Goal: Use online tool/utility: Utilize a website feature to perform a specific function

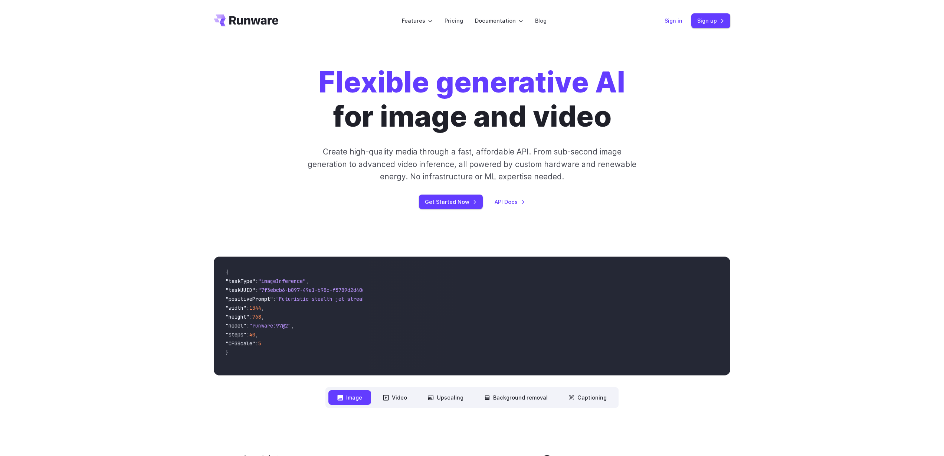
click at [679, 21] on link "Sign in" at bounding box center [674, 20] width 18 height 9
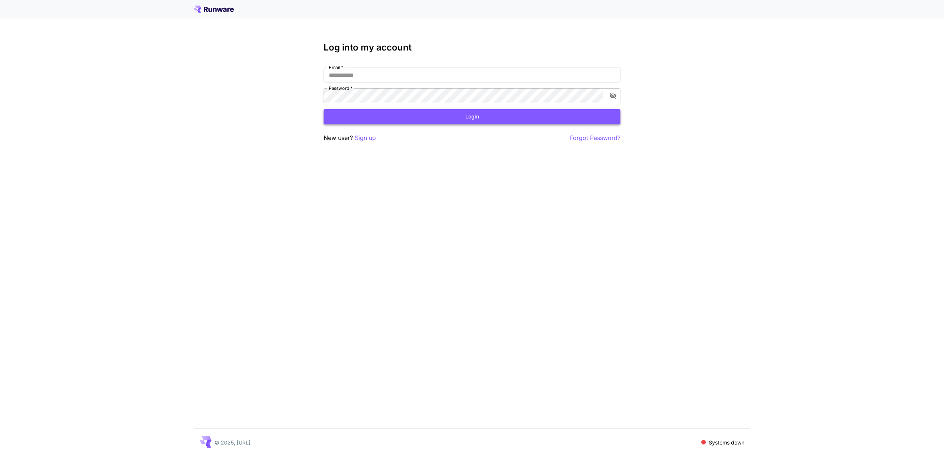
type input "**********"
click at [410, 118] on button "Login" at bounding box center [472, 116] width 297 height 15
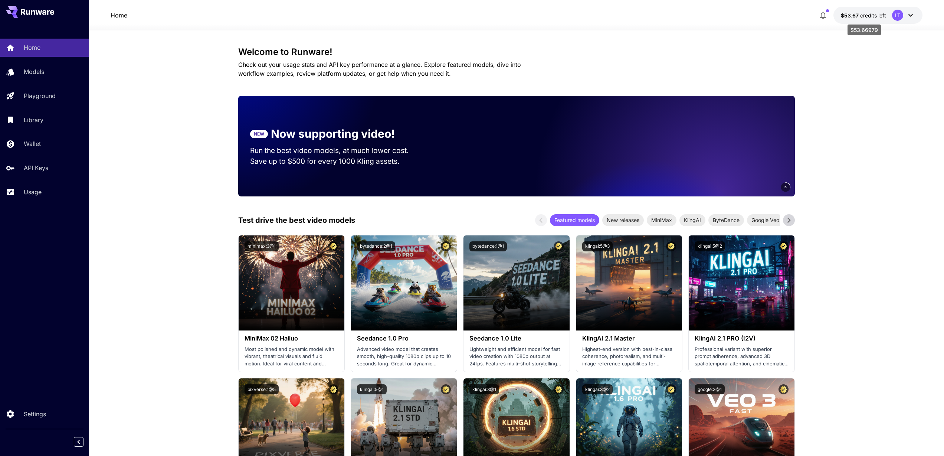
click at [856, 16] on span "$53.67" at bounding box center [850, 15] width 19 height 6
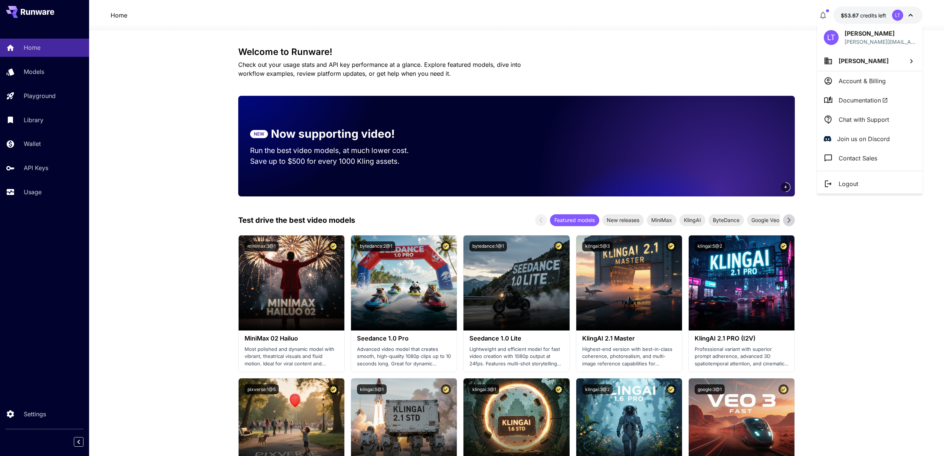
click at [775, 31] on div at bounding box center [472, 228] width 944 height 456
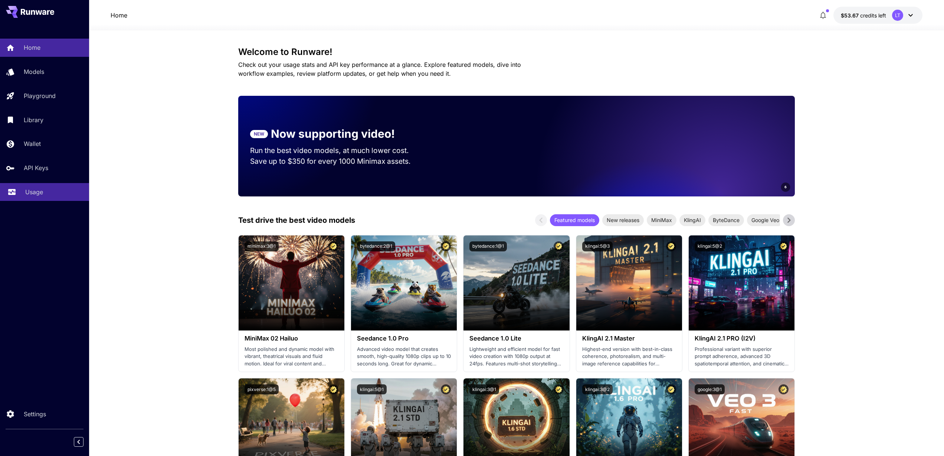
click at [48, 194] on div "Usage" at bounding box center [54, 191] width 58 height 9
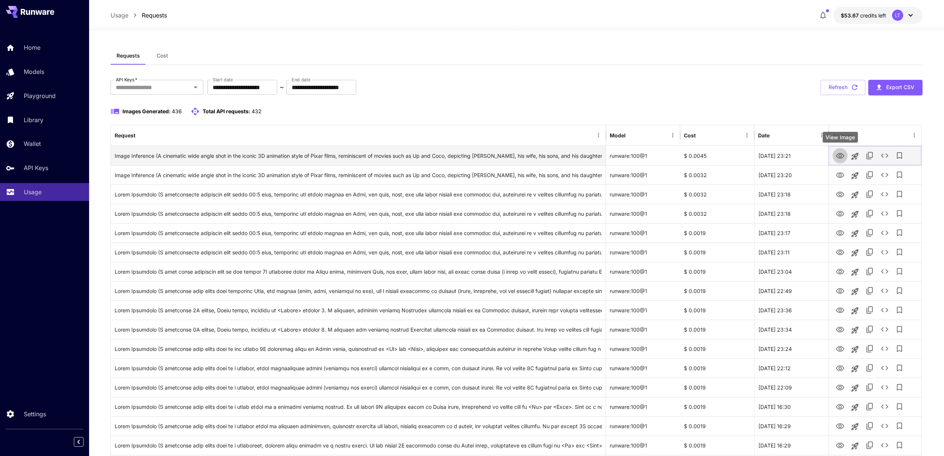
click at [842, 155] on icon "View Image" at bounding box center [840, 155] width 9 height 9
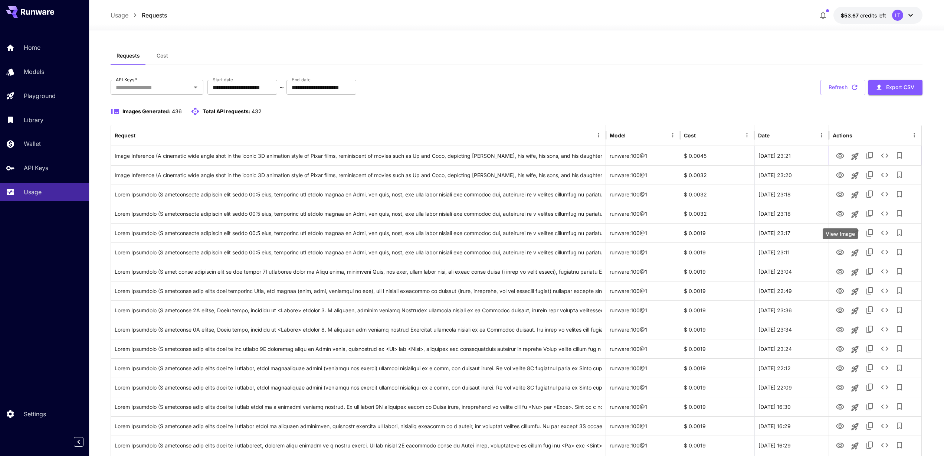
scroll to position [3, 0]
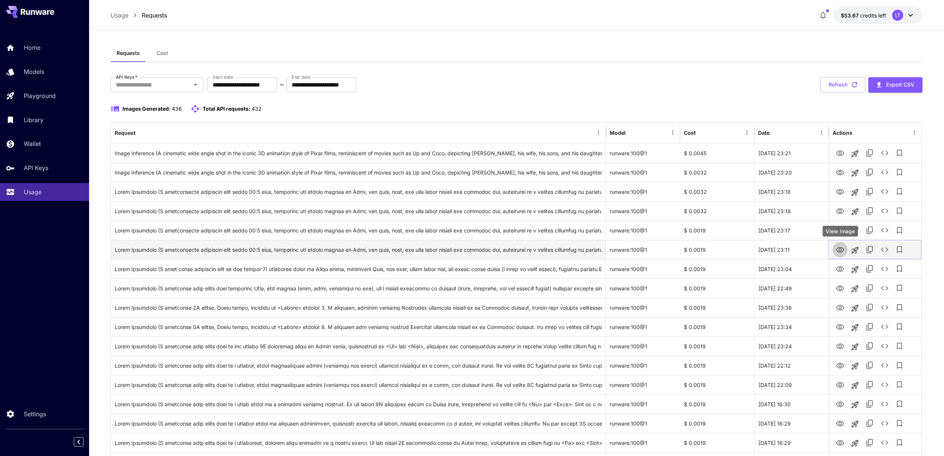
click at [840, 249] on icon "View Image" at bounding box center [840, 249] width 9 height 9
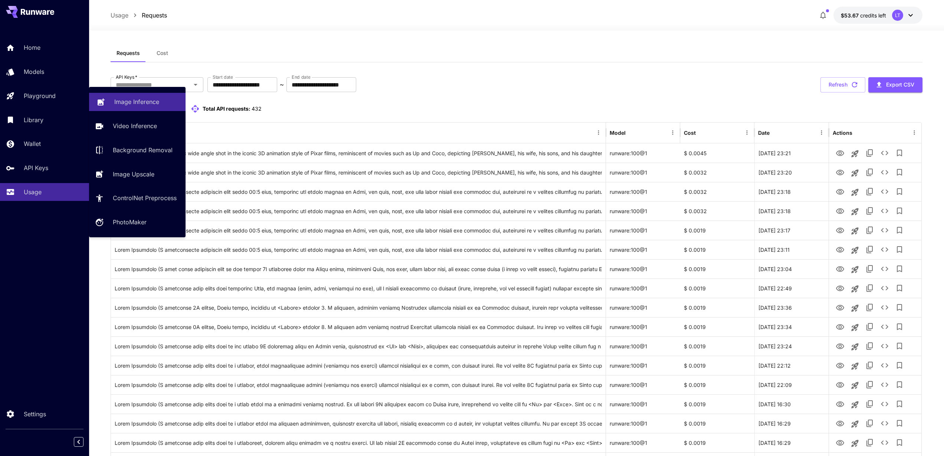
click at [55, 95] on p "Playground" at bounding box center [40, 95] width 32 height 9
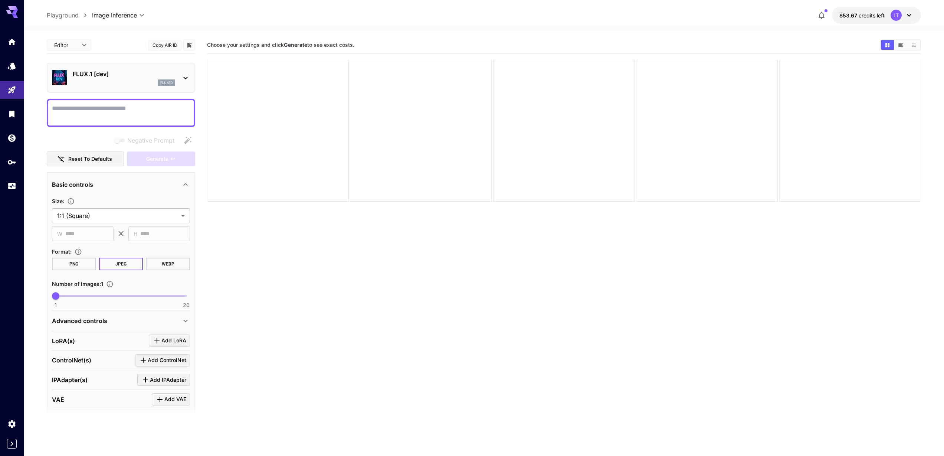
click at [125, 111] on textarea "Negative Prompt" at bounding box center [121, 113] width 138 height 18
click at [145, 107] on textarea "Negative Prompt" at bounding box center [121, 113] width 138 height 18
paste textarea "**********"
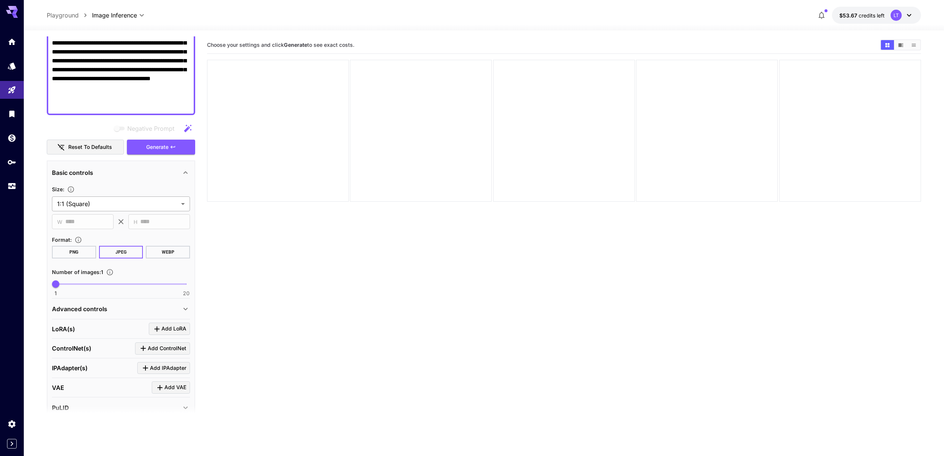
scroll to position [173, 0]
type textarea "**********"
click at [123, 202] on body "**********" at bounding box center [472, 257] width 944 height 515
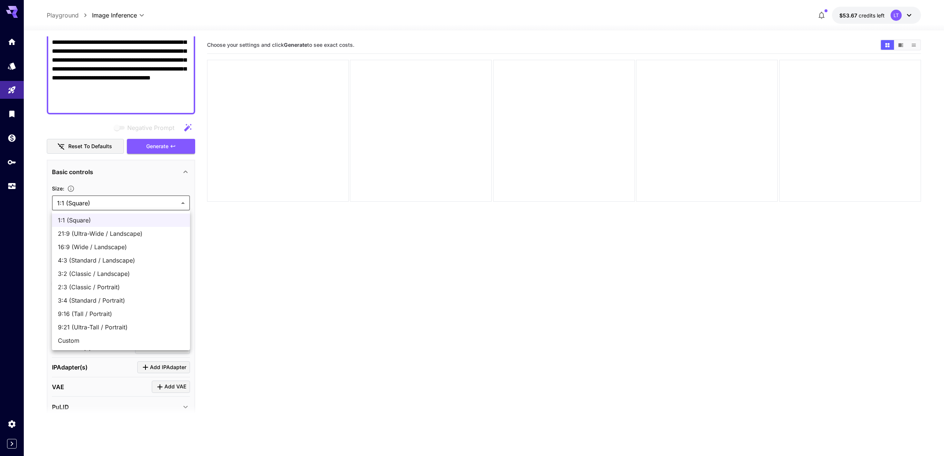
click at [114, 245] on span "16:9 (Wide / Landscape)" at bounding box center [121, 246] width 126 height 9
type input "**********"
type input "****"
type input "***"
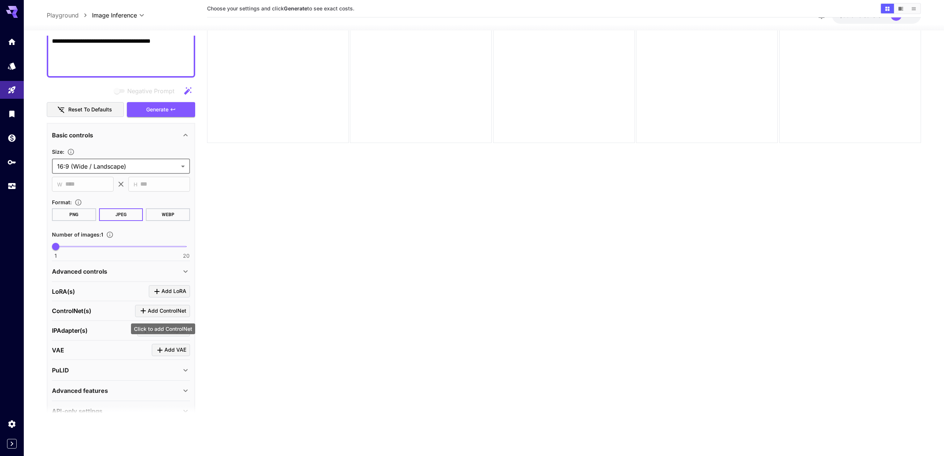
scroll to position [208, 0]
click at [188, 273] on icon at bounding box center [185, 272] width 9 height 9
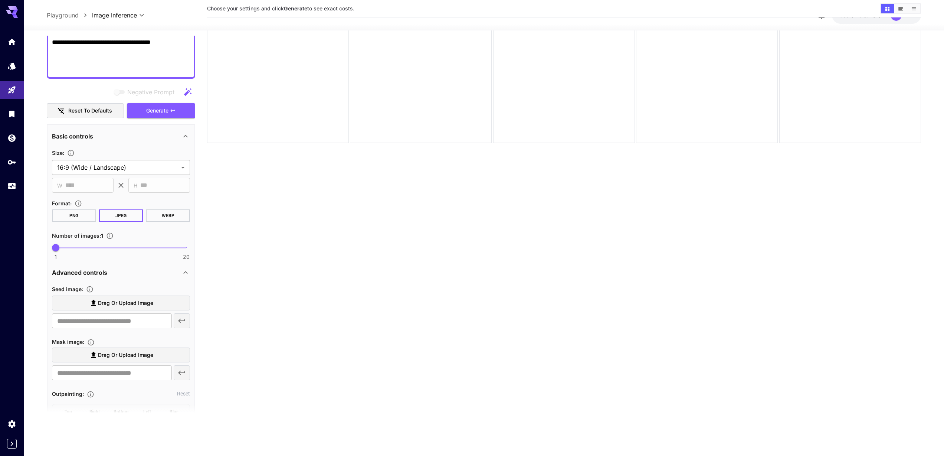
click at [187, 274] on icon at bounding box center [185, 272] width 9 height 9
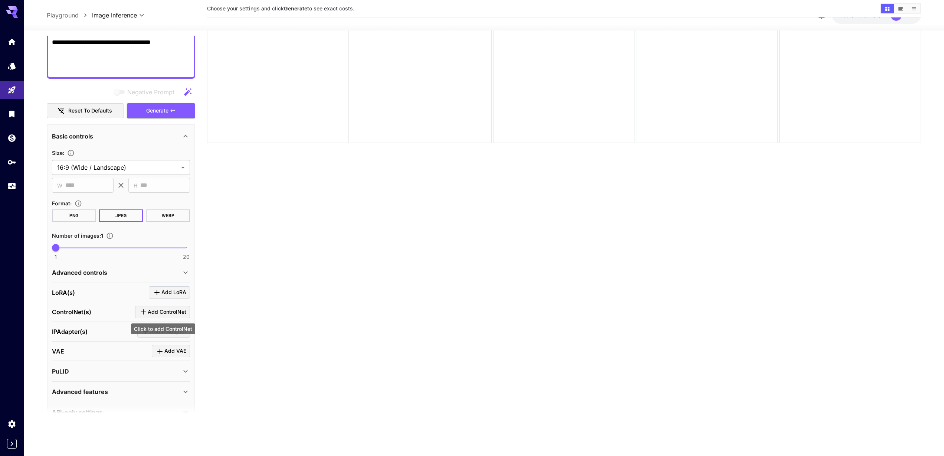
click at [166, 313] on span "Add ControlNet" at bounding box center [167, 311] width 39 height 9
click at [174, 355] on button "Select model" at bounding box center [121, 358] width 128 height 18
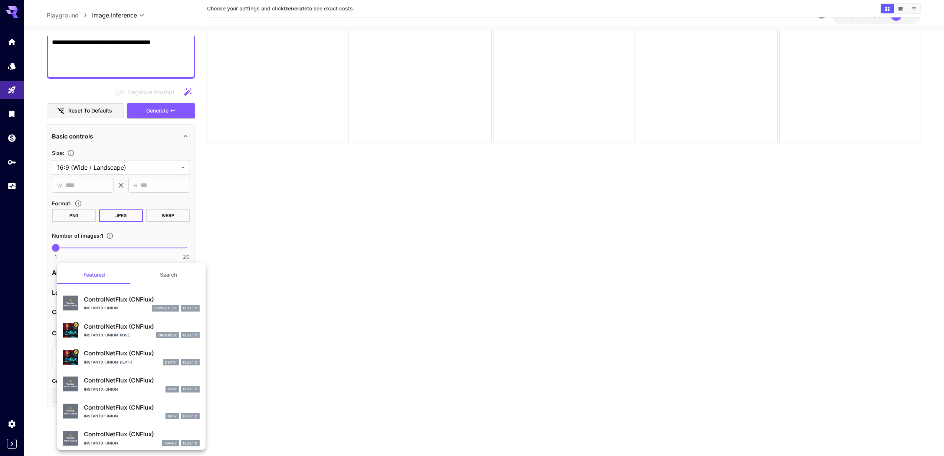
click at [278, 344] on div at bounding box center [472, 228] width 944 height 456
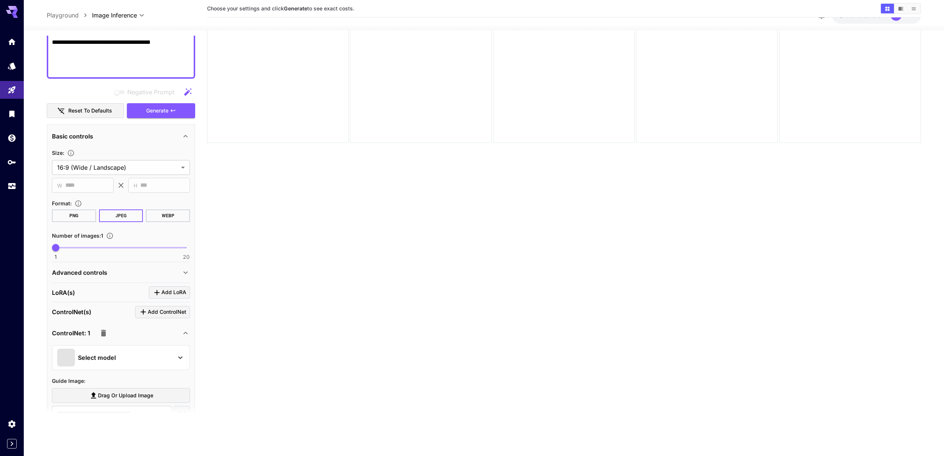
click at [102, 333] on icon "button" at bounding box center [103, 333] width 5 height 7
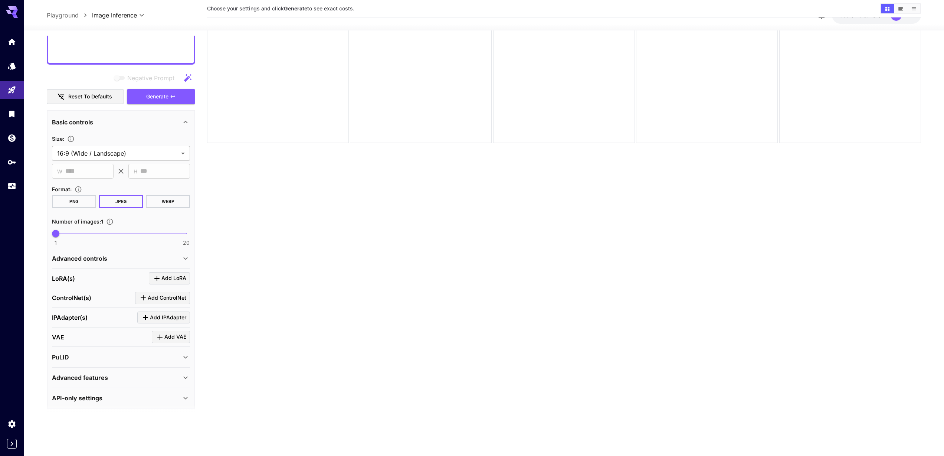
scroll to position [226, 0]
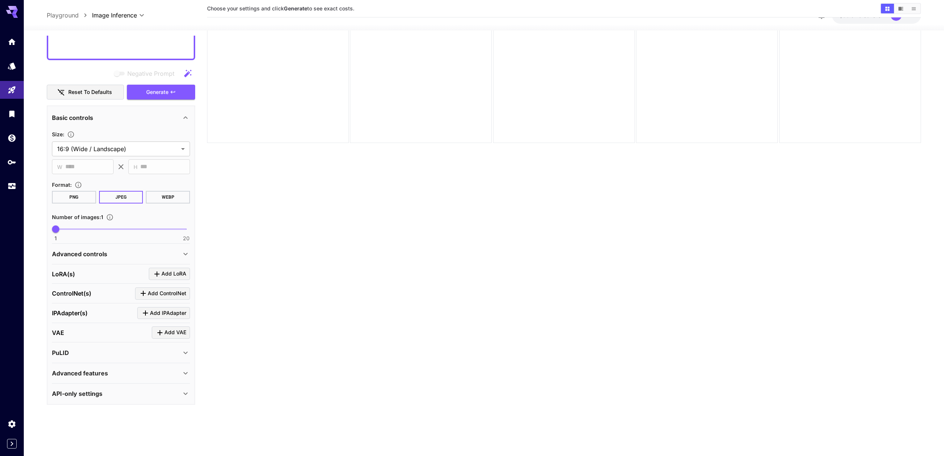
click at [150, 374] on div "Advanced features" at bounding box center [116, 373] width 129 height 9
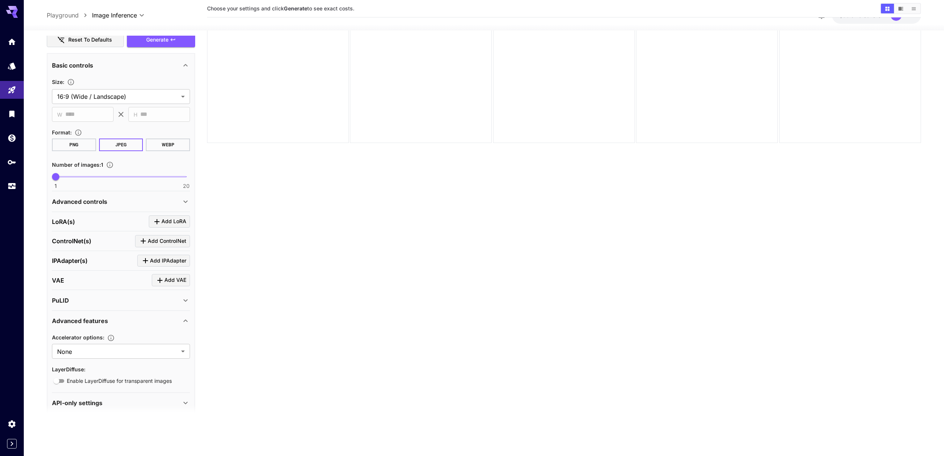
scroll to position [288, 0]
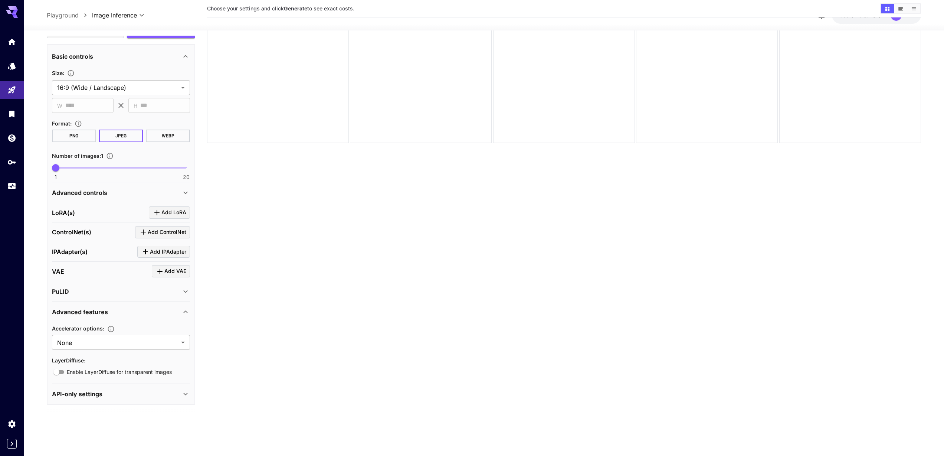
click at [150, 392] on div "API-only settings" at bounding box center [116, 393] width 129 height 9
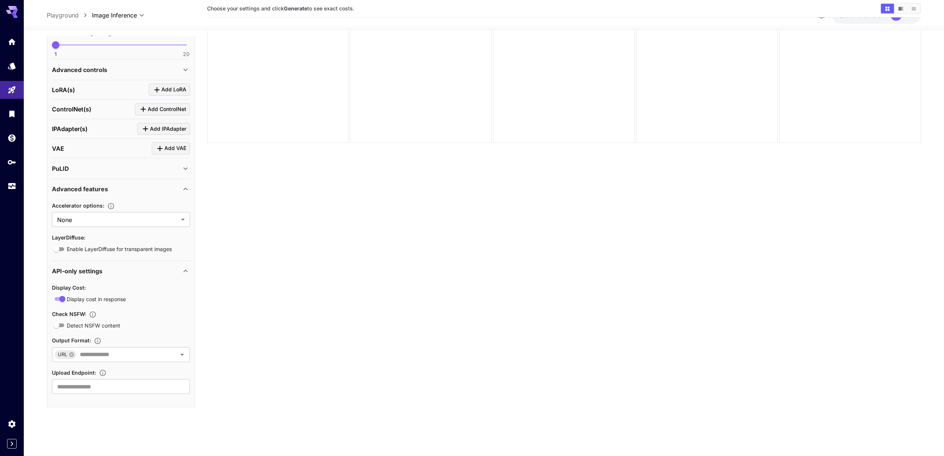
scroll to position [414, 0]
click at [158, 169] on div "PuLID" at bounding box center [116, 165] width 129 height 9
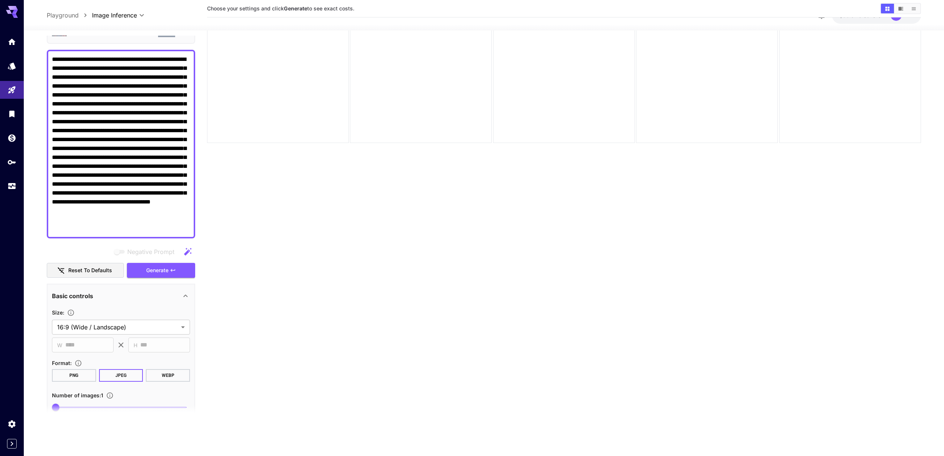
scroll to position [0, 0]
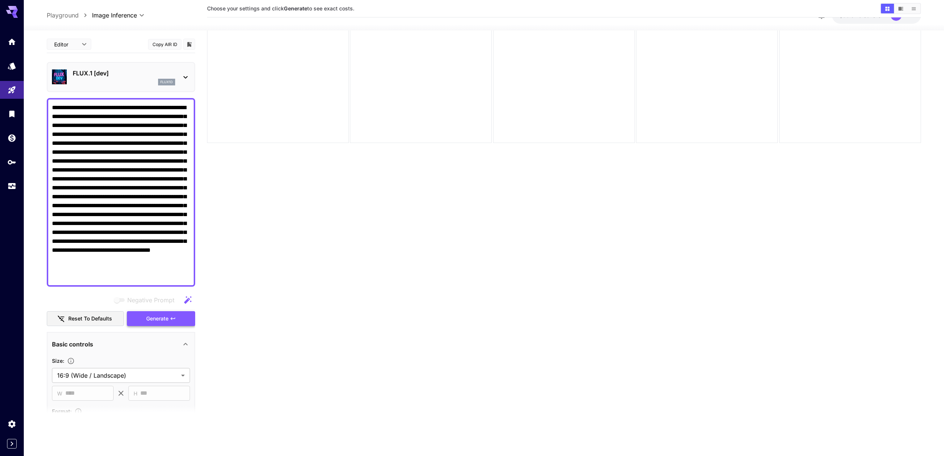
click at [164, 318] on span "Generate" at bounding box center [157, 318] width 22 height 9
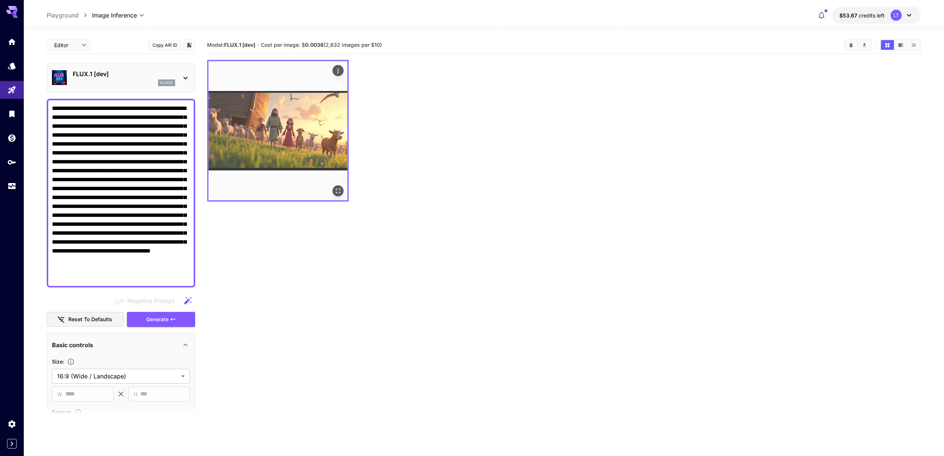
click at [310, 146] on img at bounding box center [278, 130] width 139 height 139
click at [338, 190] on icon "Open in fullscreen" at bounding box center [337, 190] width 7 height 7
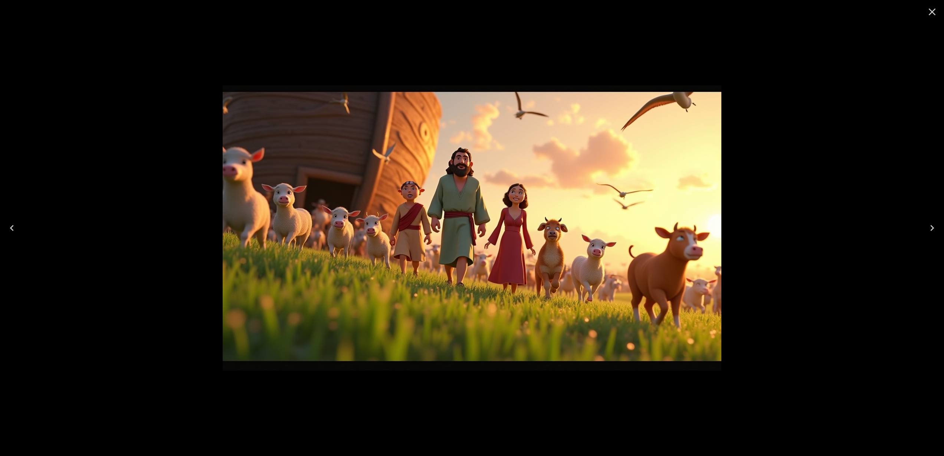
click at [933, 12] on icon "Close" at bounding box center [932, 12] width 7 height 7
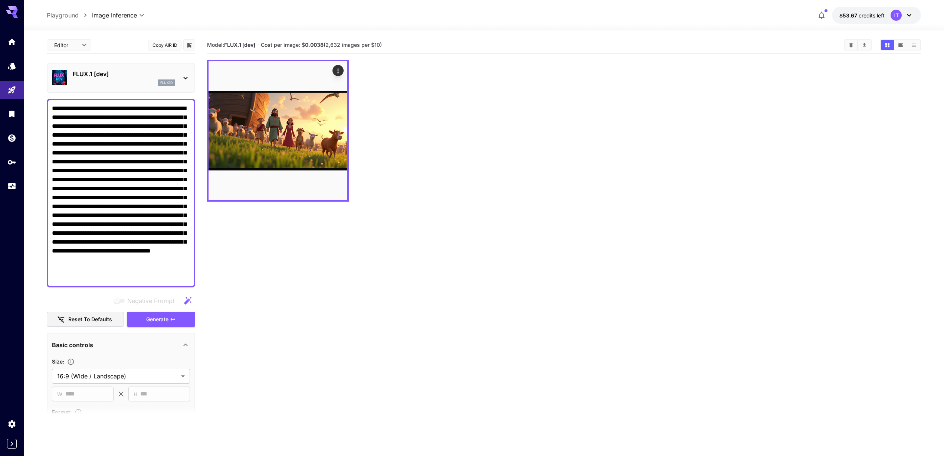
click at [187, 74] on icon at bounding box center [185, 78] width 9 height 9
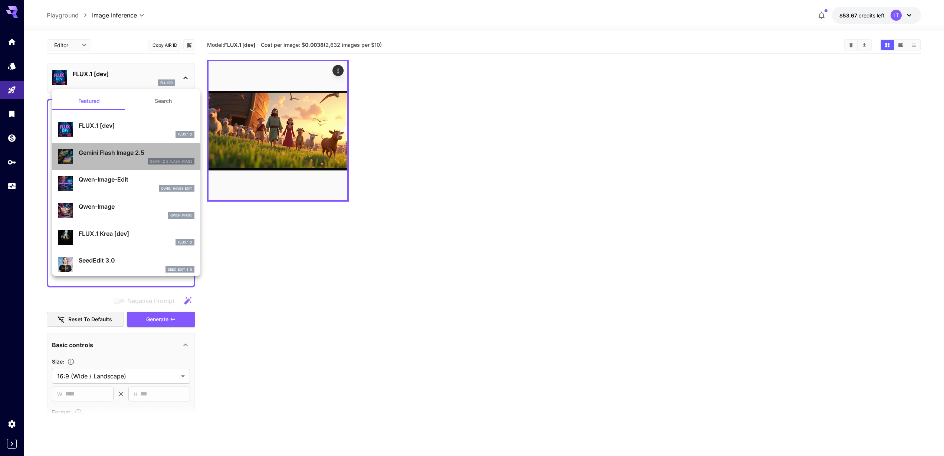
click at [122, 154] on p "Gemini Flash Image 2.5" at bounding box center [137, 152] width 116 height 9
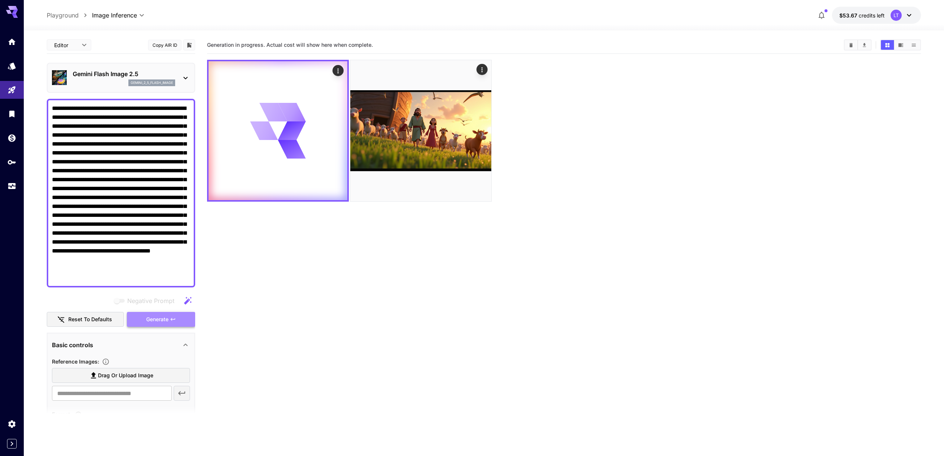
click at [152, 318] on span "Generate" at bounding box center [157, 319] width 22 height 9
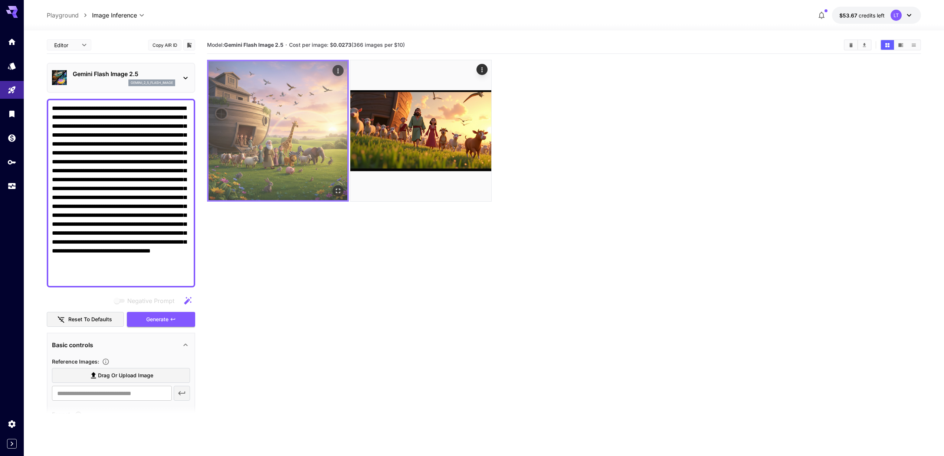
click at [301, 134] on img at bounding box center [278, 130] width 139 height 139
click at [340, 191] on icon "Open in fullscreen" at bounding box center [337, 190] width 7 height 7
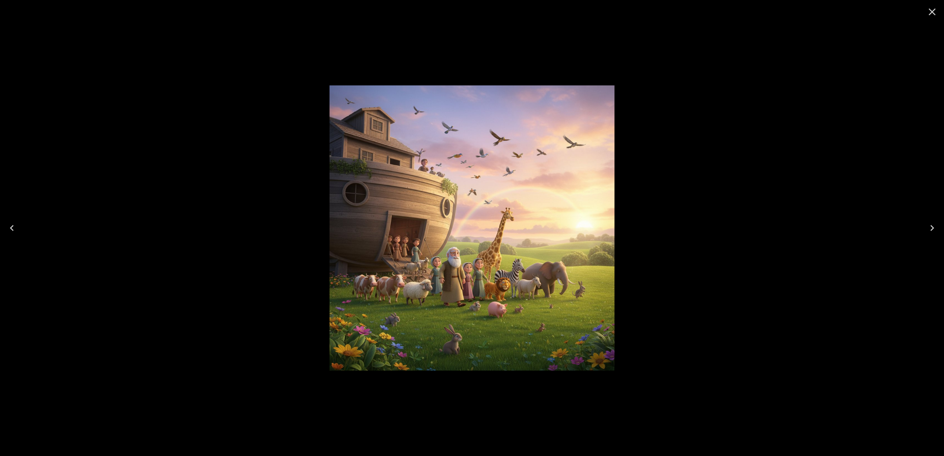
click at [932, 13] on icon "Close" at bounding box center [933, 12] width 12 height 12
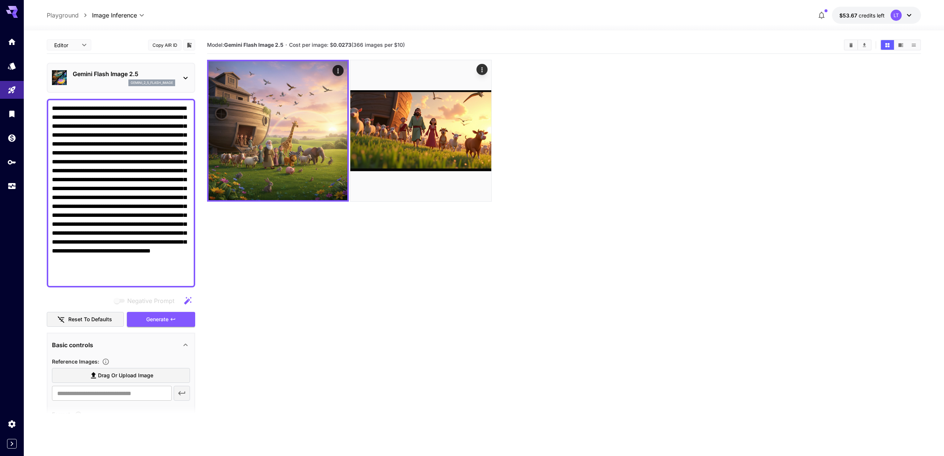
click at [125, 74] on p "Gemini Flash Image 2.5" at bounding box center [124, 73] width 102 height 9
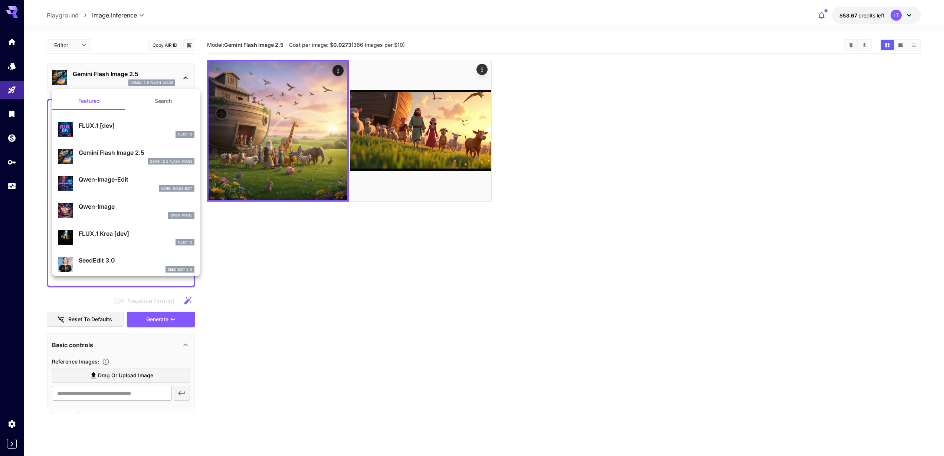
click at [121, 180] on p "Qwen-Image-Edit" at bounding box center [137, 179] width 116 height 9
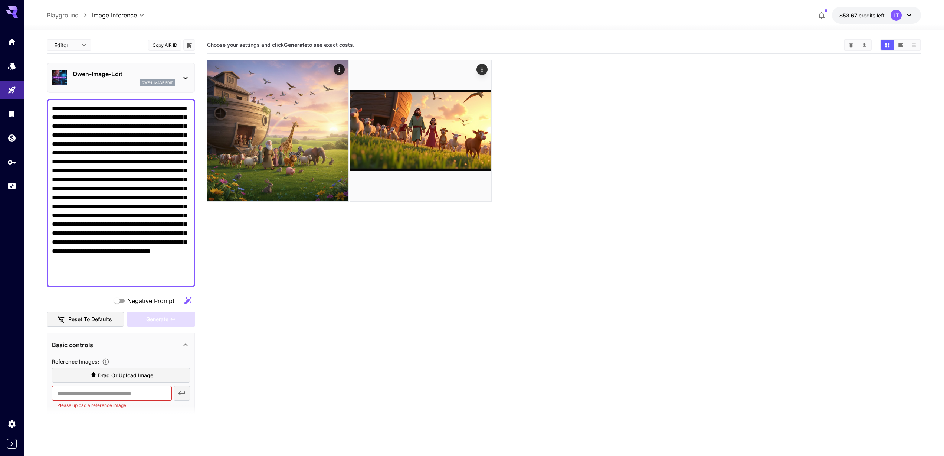
click at [109, 74] on p "Qwen-Image-Edit" at bounding box center [124, 73] width 102 height 9
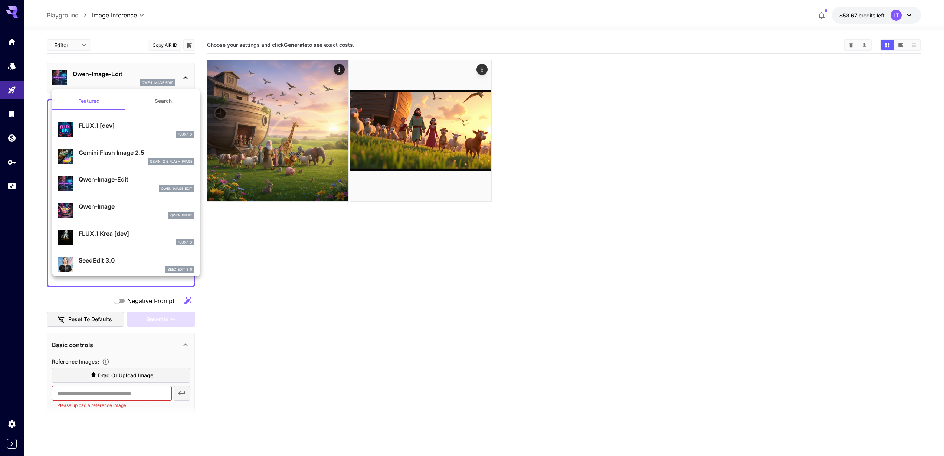
click at [118, 207] on p "Qwen-Image" at bounding box center [137, 206] width 116 height 9
type input "**"
type input "***"
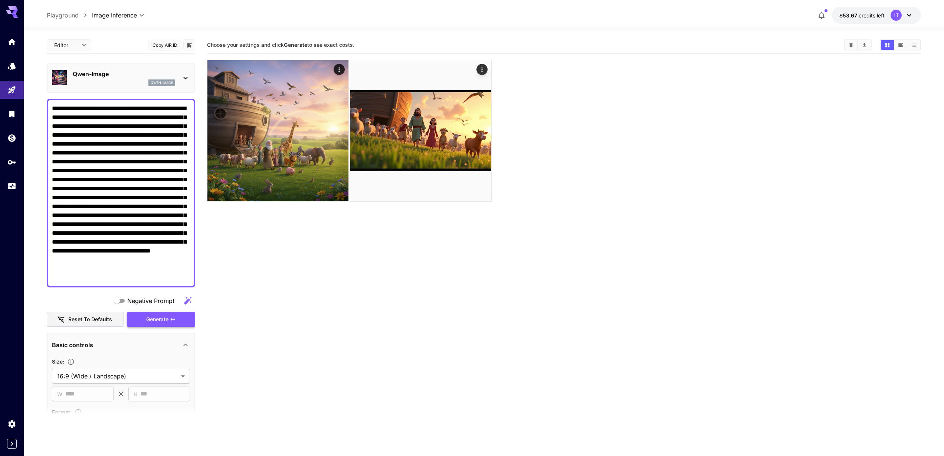
click at [161, 317] on span "Generate" at bounding box center [157, 319] width 22 height 9
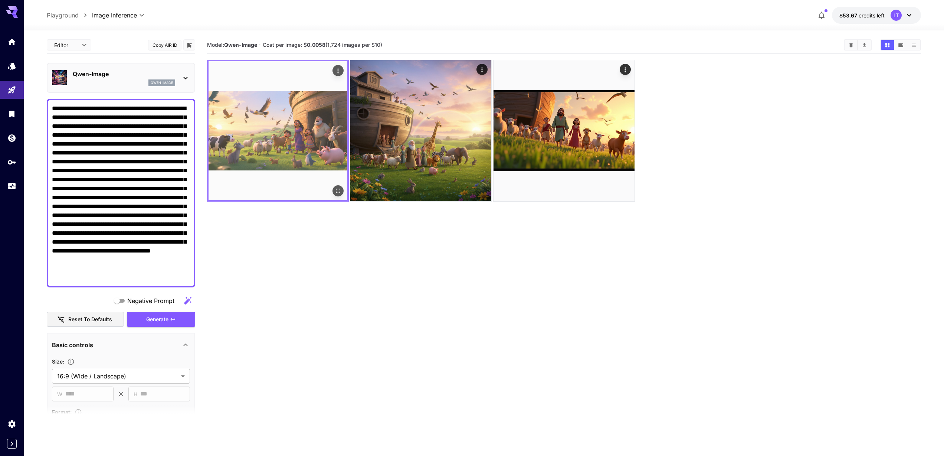
click at [305, 144] on img at bounding box center [278, 130] width 139 height 139
click at [337, 189] on icon "Open in fullscreen" at bounding box center [338, 191] width 4 height 4
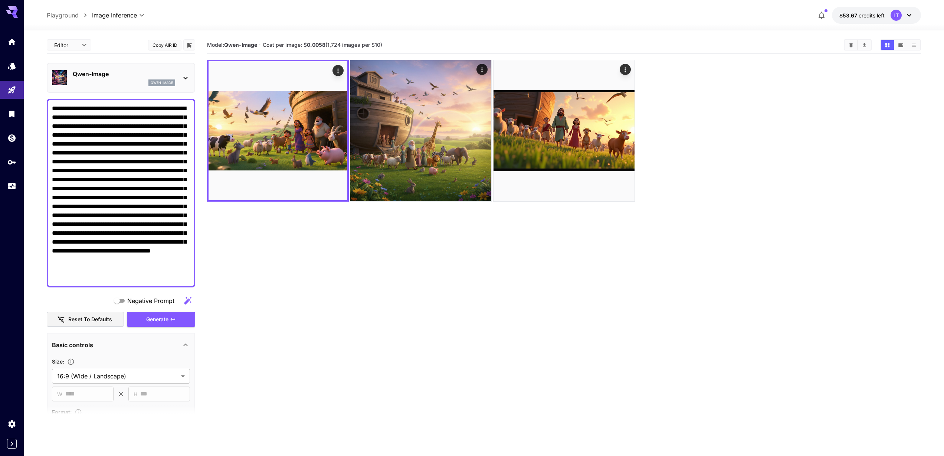
click at [90, 72] on p "Qwen-Image" at bounding box center [124, 73] width 102 height 9
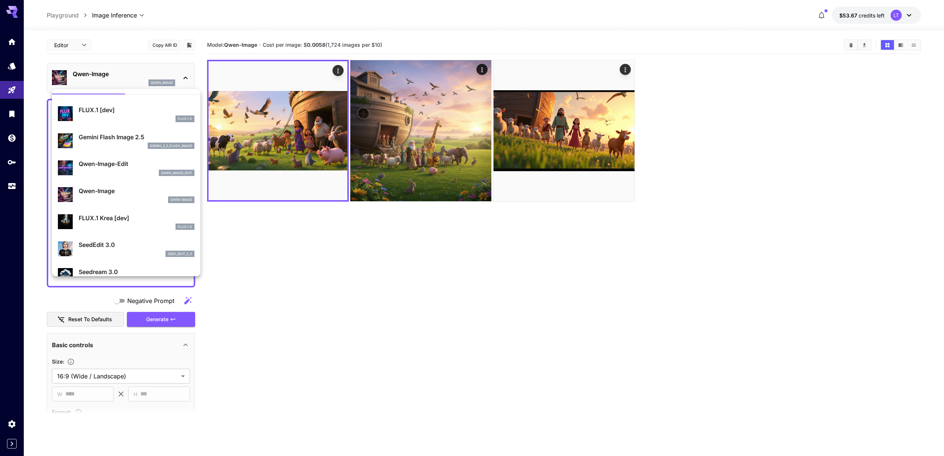
scroll to position [20, 0]
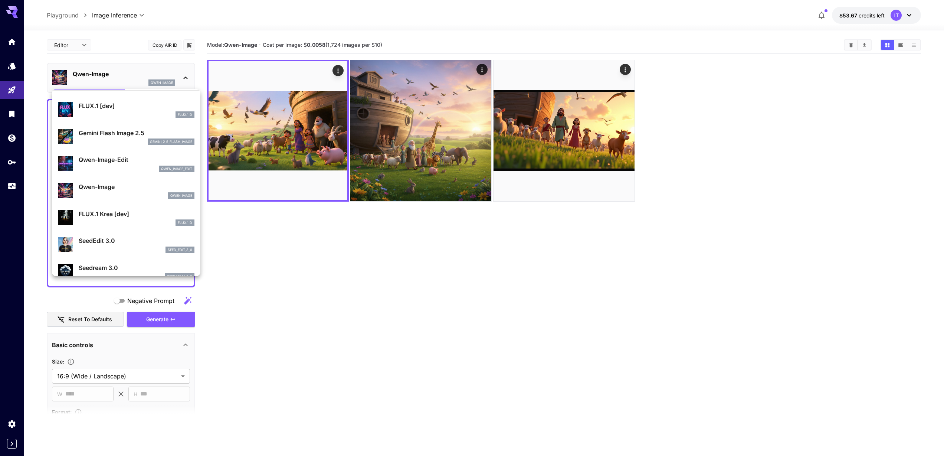
click at [128, 215] on p "FLUX.1 Krea [dev]" at bounding box center [137, 213] width 116 height 9
type input "**"
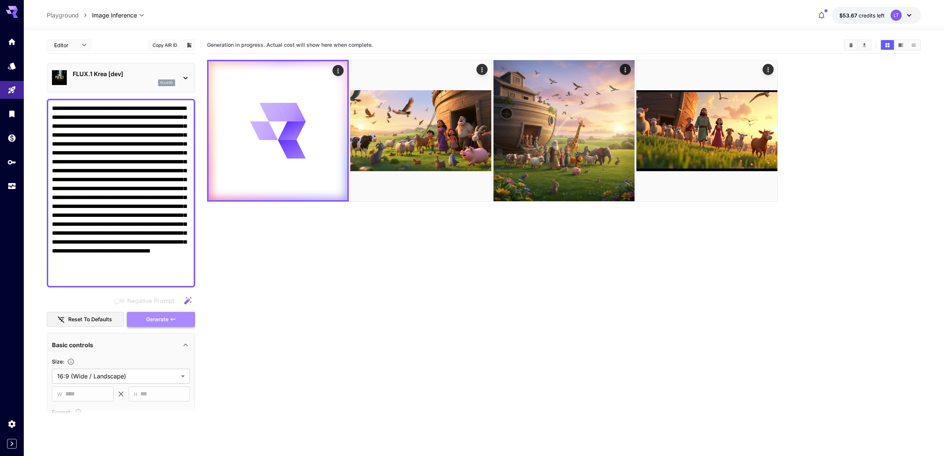
click at [162, 324] on button "Generate" at bounding box center [161, 319] width 68 height 15
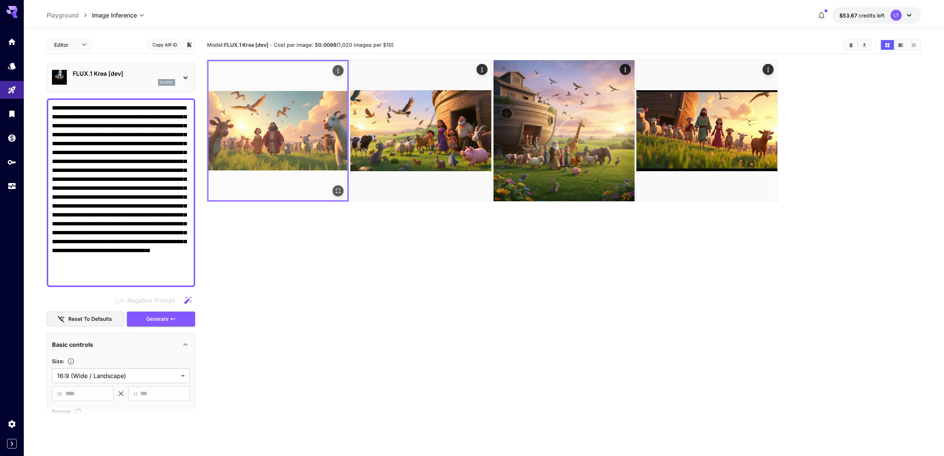
click at [297, 129] on img at bounding box center [278, 130] width 139 height 139
click at [337, 192] on icon "Open in fullscreen" at bounding box center [337, 190] width 7 height 7
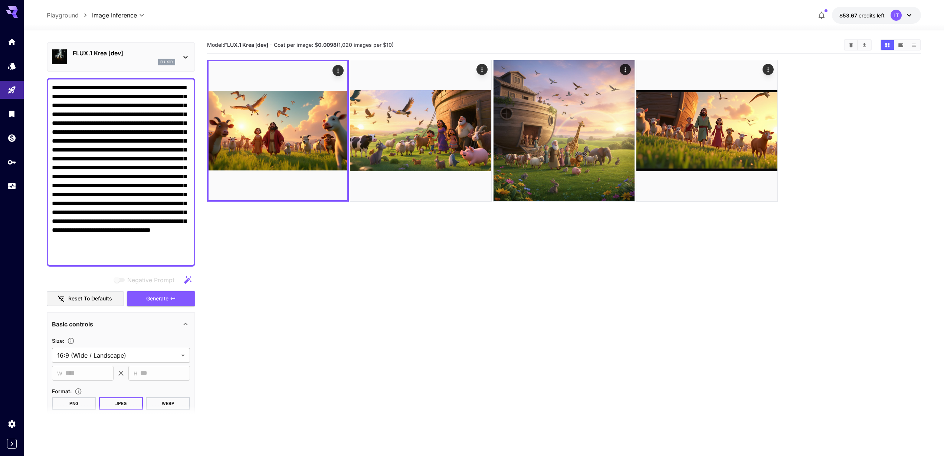
scroll to position [24, 0]
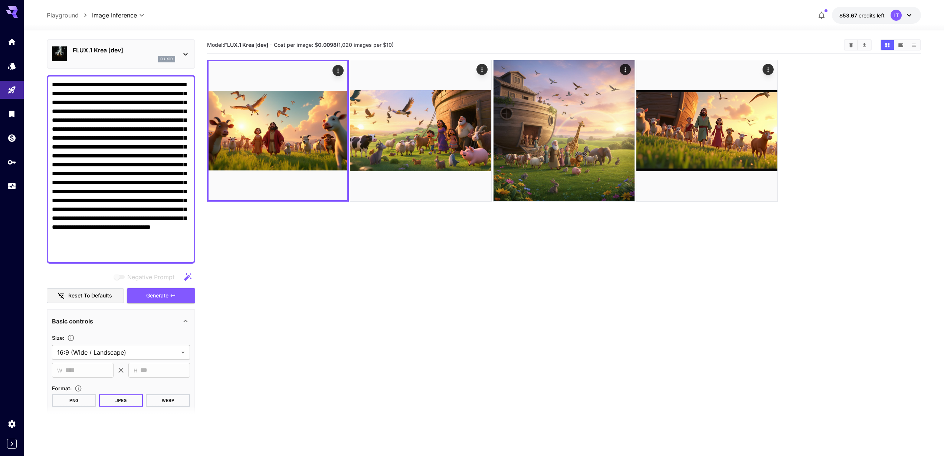
click at [139, 54] on p "FLUX.1 Krea [dev]" at bounding box center [124, 50] width 102 height 9
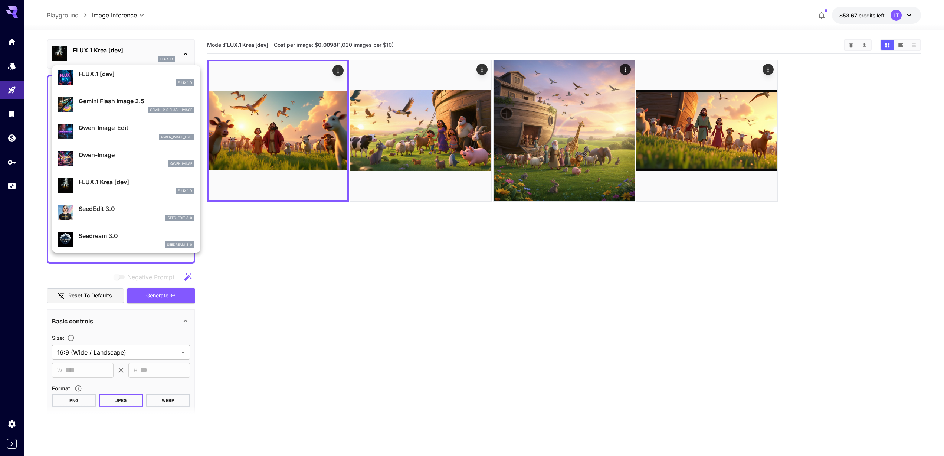
scroll to position [32, 0]
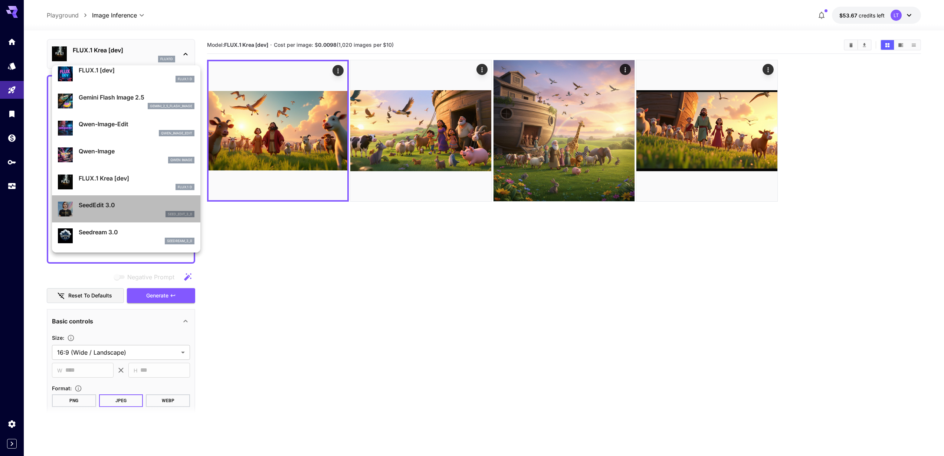
click at [98, 206] on p "SeedEdit 3.0" at bounding box center [137, 204] width 116 height 9
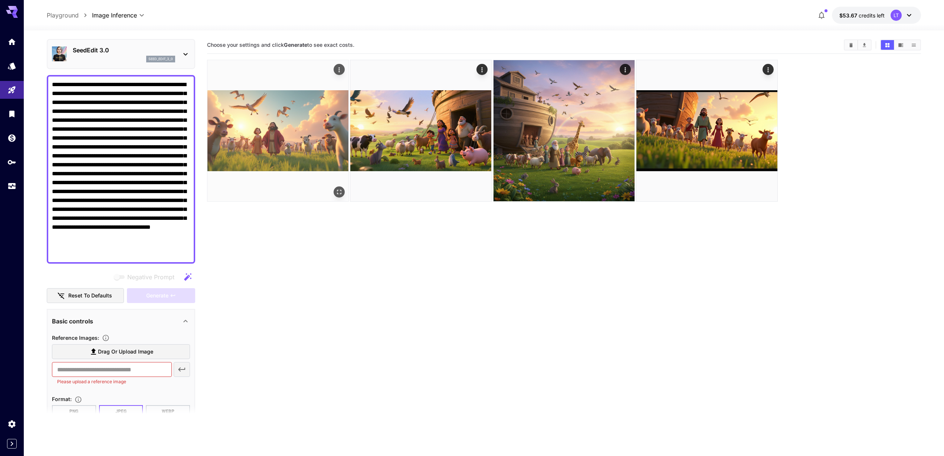
click at [275, 117] on img at bounding box center [278, 130] width 141 height 141
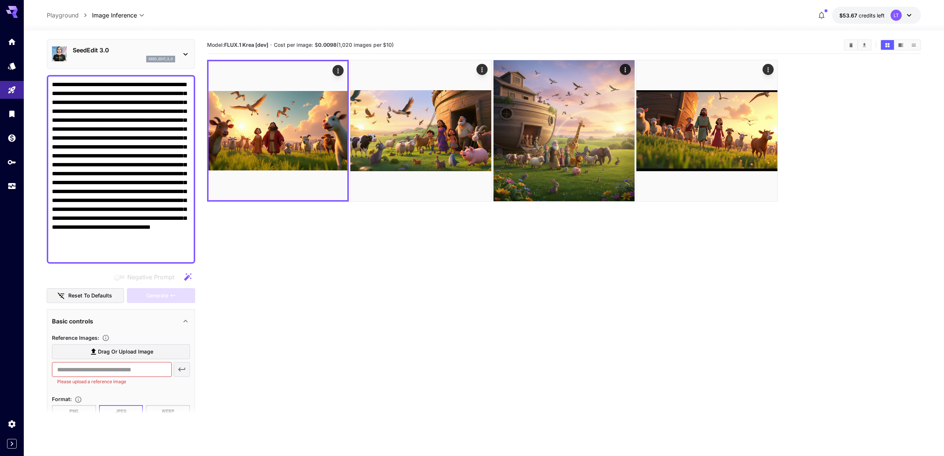
click at [117, 53] on p "SeedEdit 3.0" at bounding box center [124, 50] width 102 height 9
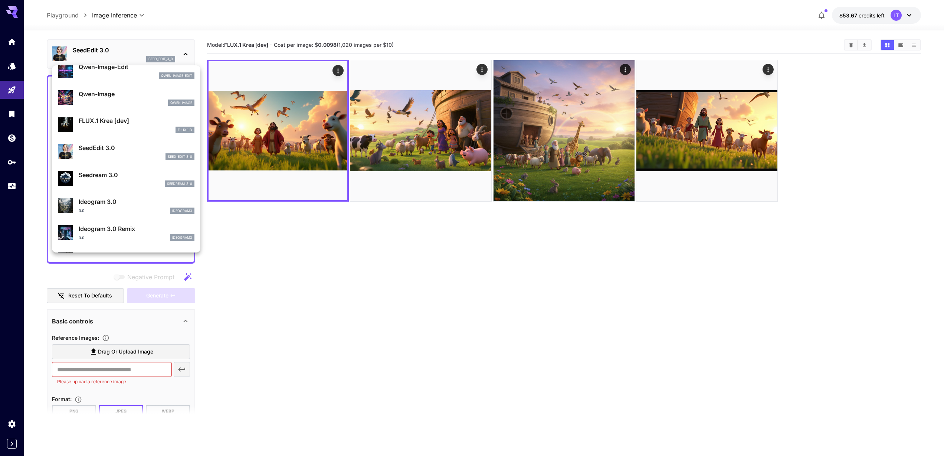
scroll to position [90, 0]
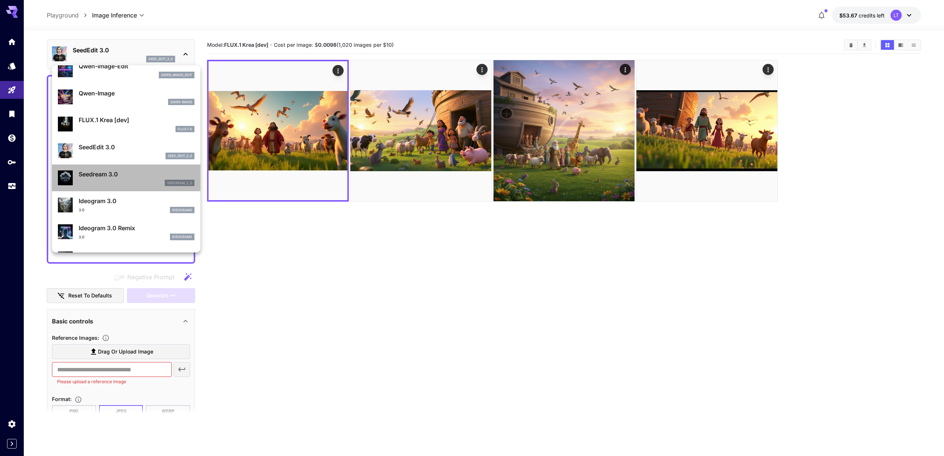
click at [118, 171] on p "Seedream 3.0" at bounding box center [137, 174] width 116 height 9
type input "***"
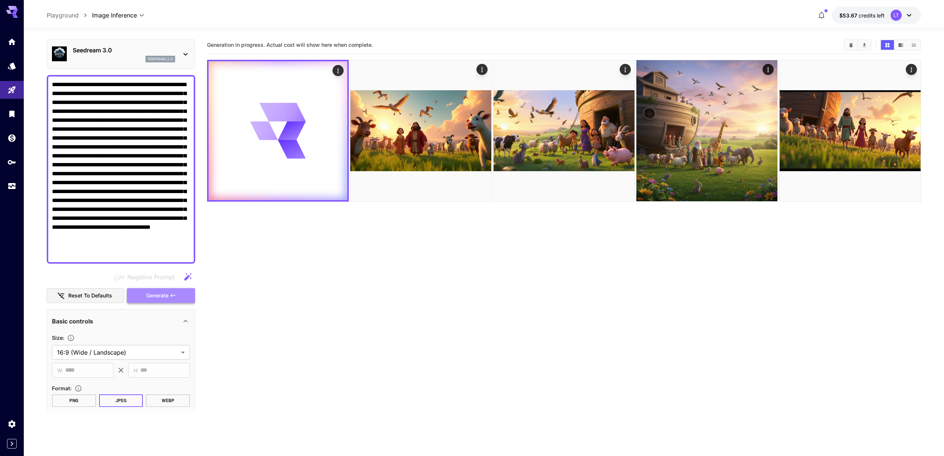
click at [157, 295] on span "Generate" at bounding box center [157, 295] width 22 height 9
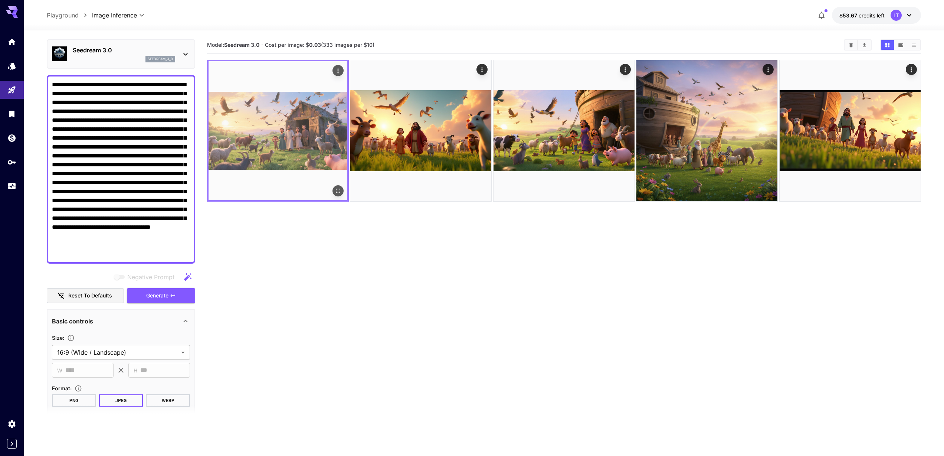
click at [301, 135] on img at bounding box center [278, 130] width 139 height 139
click at [336, 191] on icon "Open in fullscreen" at bounding box center [337, 190] width 7 height 7
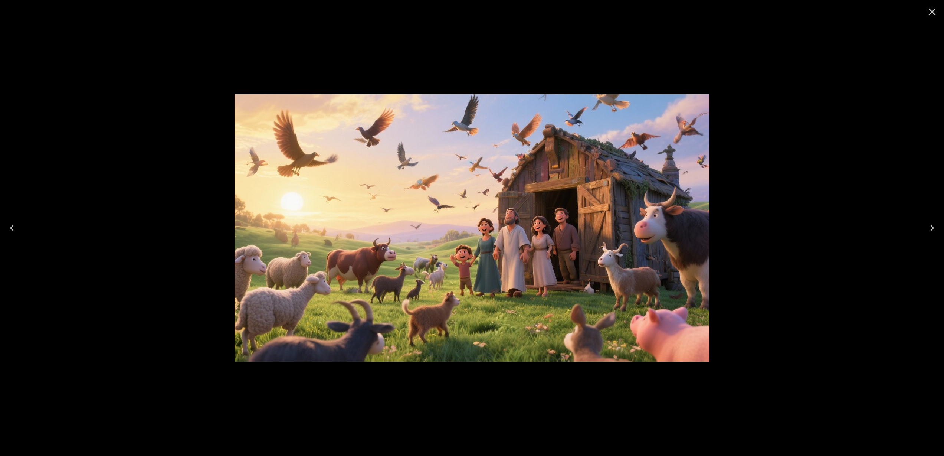
click at [931, 13] on icon "Close" at bounding box center [932, 12] width 7 height 7
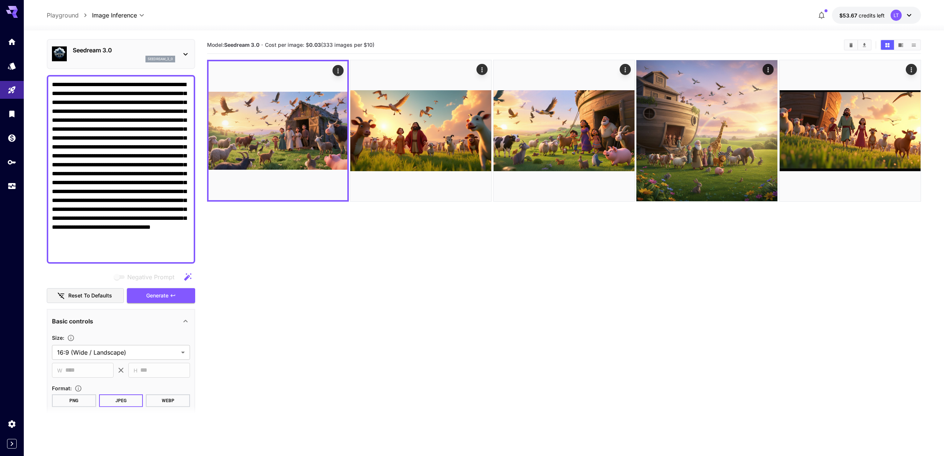
click at [124, 46] on p "Seedream 3.0" at bounding box center [124, 50] width 102 height 9
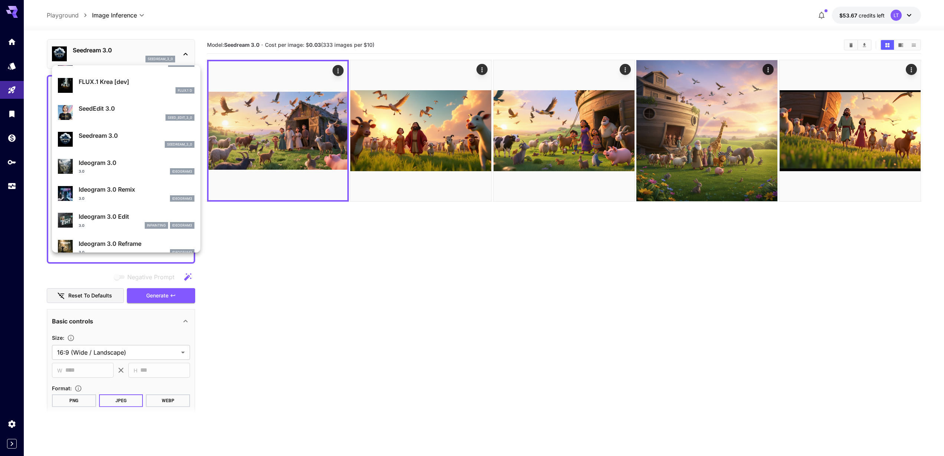
scroll to position [131, 0]
click at [117, 161] on p "Ideogram 3.0" at bounding box center [137, 160] width 116 height 9
type input "**********"
type input "****"
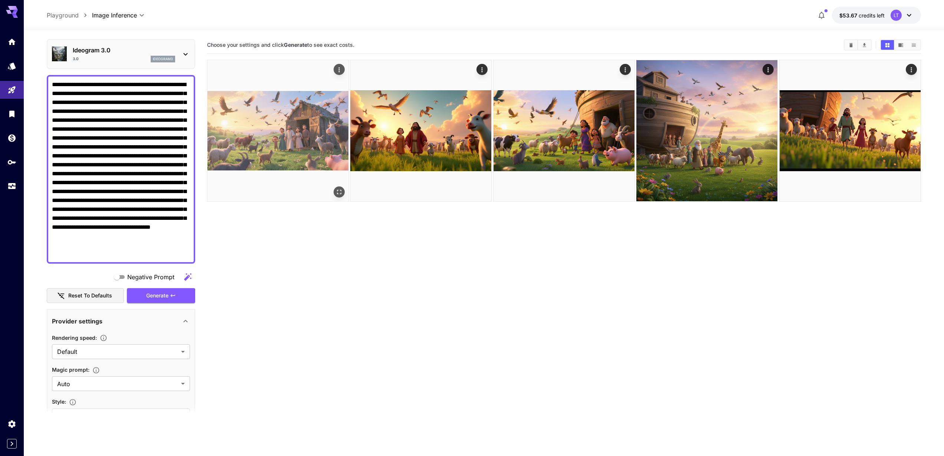
click at [252, 133] on img at bounding box center [278, 130] width 141 height 141
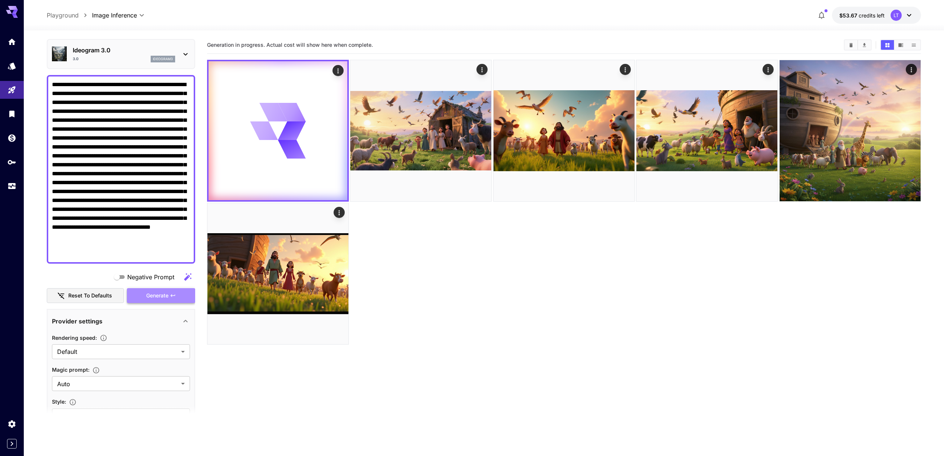
click at [150, 298] on span "Generate" at bounding box center [157, 295] width 22 height 9
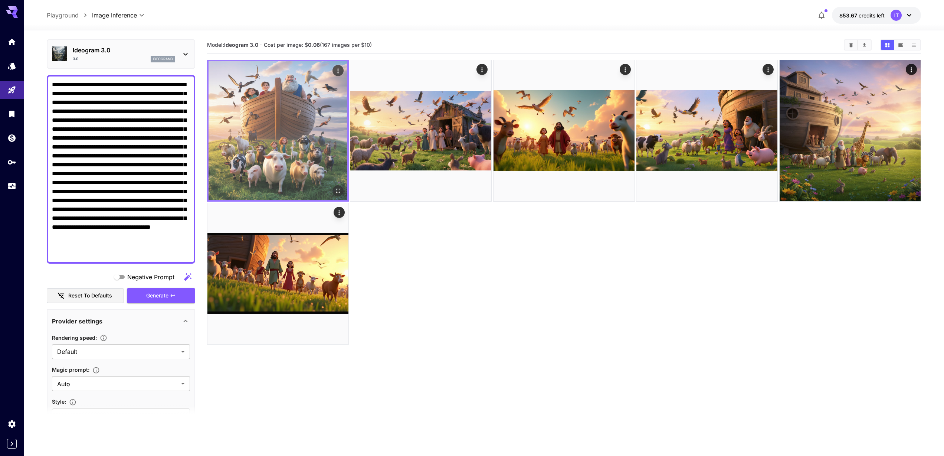
click at [282, 138] on img at bounding box center [278, 130] width 139 height 139
click at [336, 190] on icon "Open in fullscreen" at bounding box center [337, 190] width 7 height 7
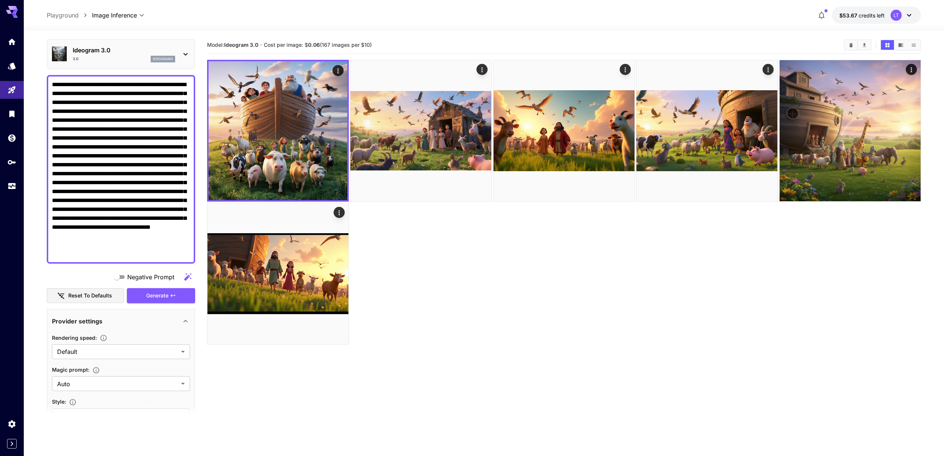
click at [135, 55] on div "Ideogram 3.0 3.0 ideogram3" at bounding box center [124, 54] width 102 height 17
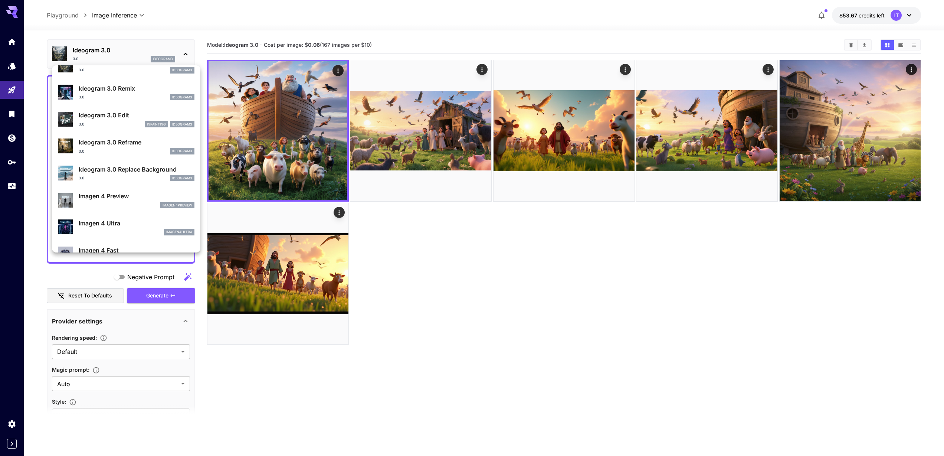
scroll to position [232, 0]
click at [120, 195] on p "Imagen 4 Preview" at bounding box center [137, 194] width 116 height 9
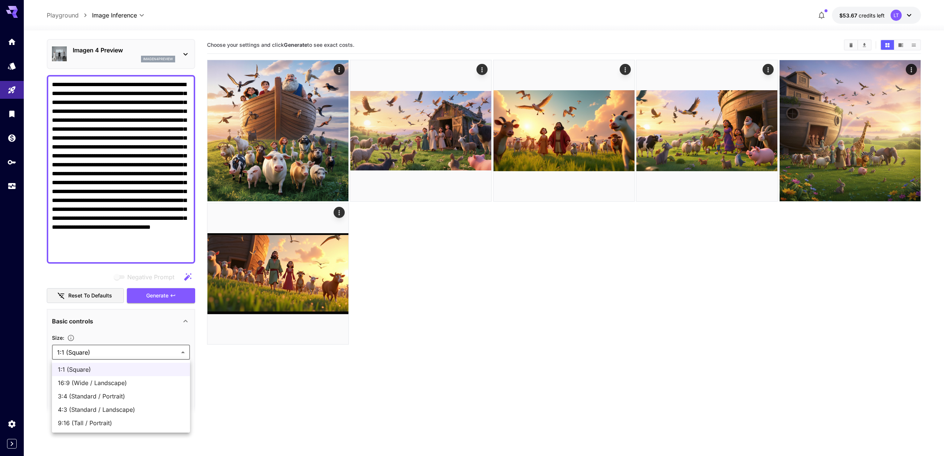
click at [140, 353] on body "**********" at bounding box center [472, 257] width 944 height 515
click at [126, 381] on span "16:9 (Wide / Landscape)" at bounding box center [121, 382] width 126 height 9
type input "**********"
type input "****"
type input "***"
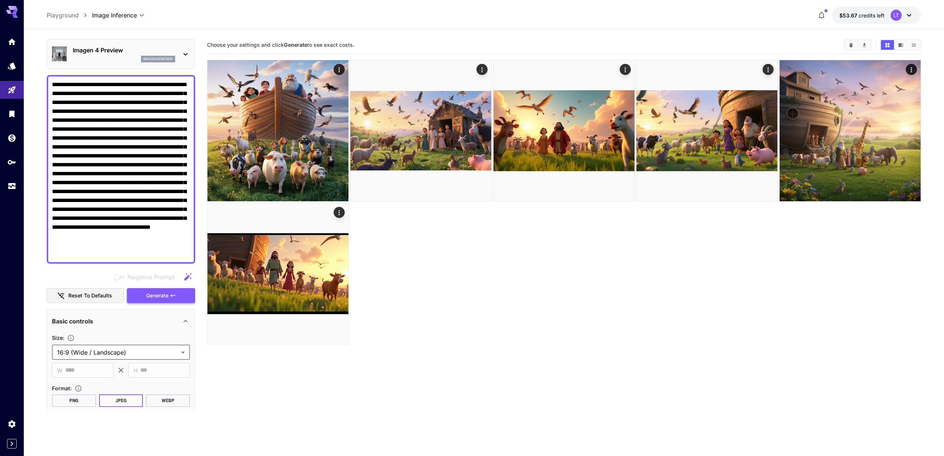
click at [155, 300] on span "Generate" at bounding box center [157, 295] width 22 height 9
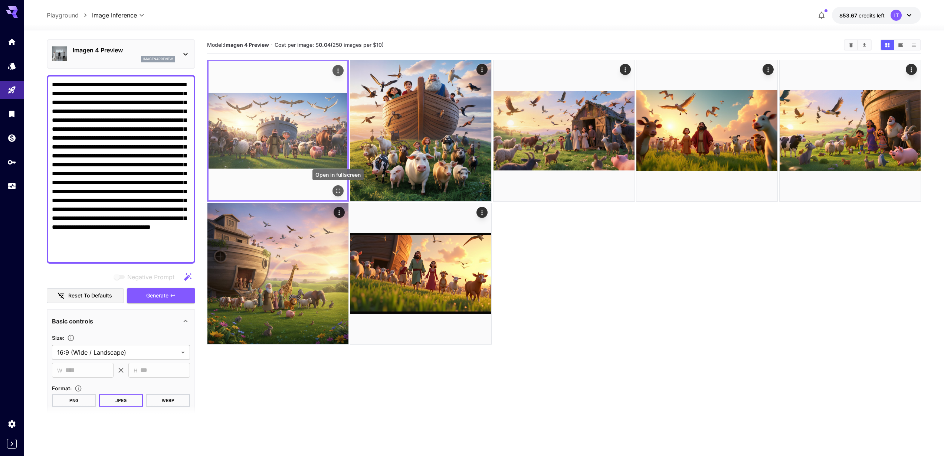
click at [340, 192] on icon "Open in fullscreen" at bounding box center [338, 191] width 4 height 4
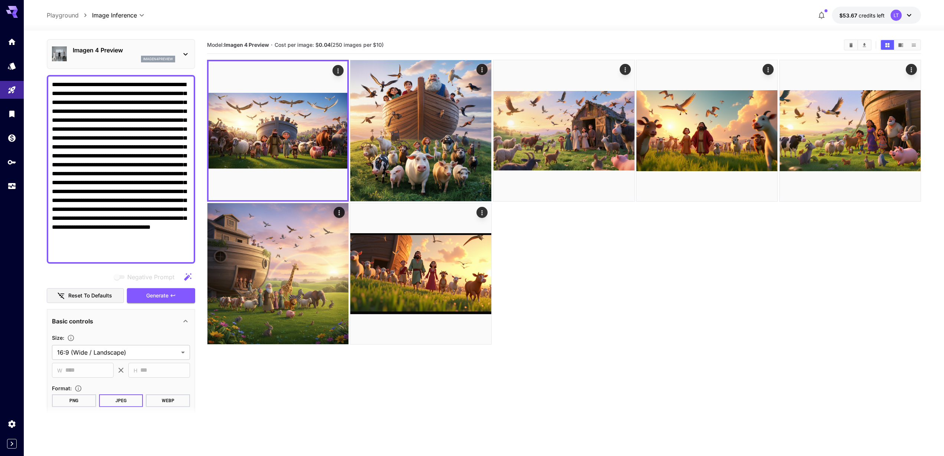
click at [136, 49] on p "Imagen 4 Preview" at bounding box center [124, 50] width 102 height 9
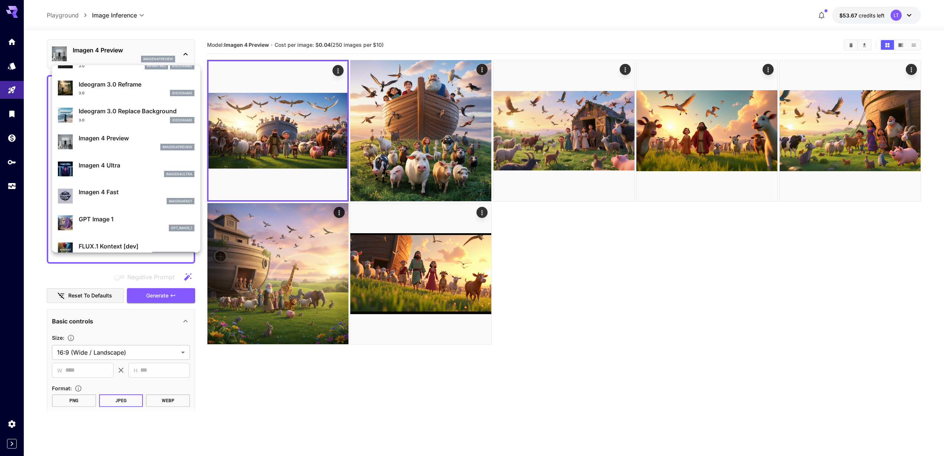
scroll to position [289, 0]
click at [89, 191] on p "Imagen 4 Fast" at bounding box center [137, 191] width 116 height 9
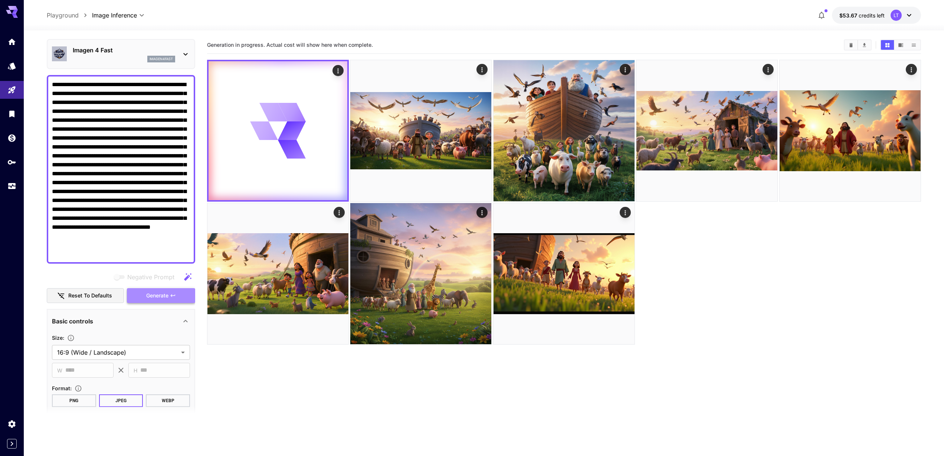
click at [155, 297] on span "Generate" at bounding box center [157, 295] width 22 height 9
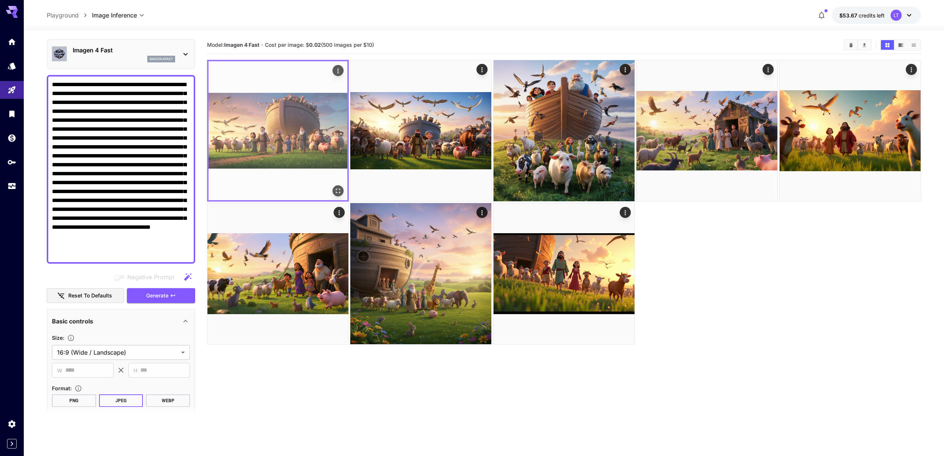
click at [289, 126] on img at bounding box center [278, 130] width 139 height 139
click at [288, 126] on img at bounding box center [278, 130] width 139 height 139
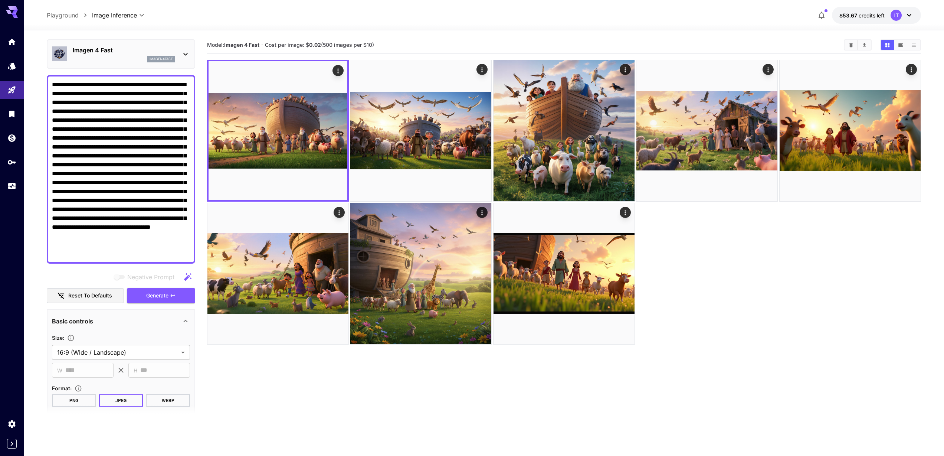
click at [131, 52] on p "Imagen 4 Fast" at bounding box center [124, 50] width 102 height 9
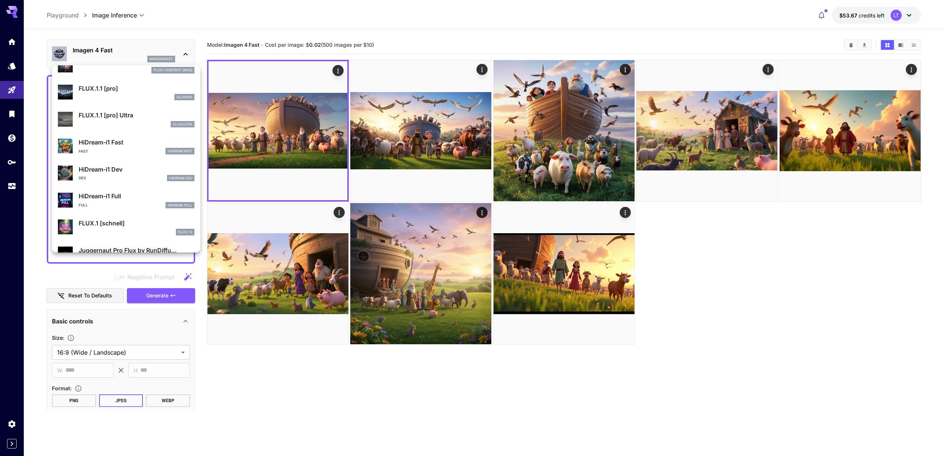
scroll to position [574, 0]
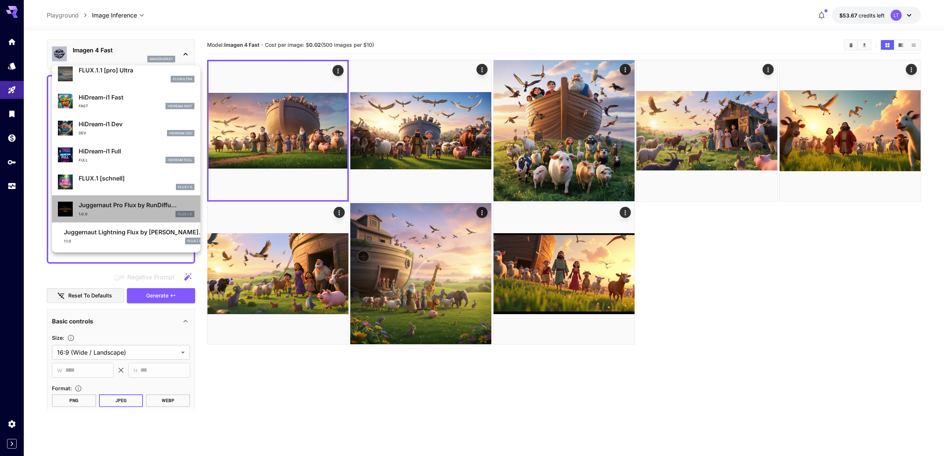
click at [127, 211] on div "1.0.0 FLUX.1 D" at bounding box center [137, 214] width 116 height 7
type input "**********"
type input "****"
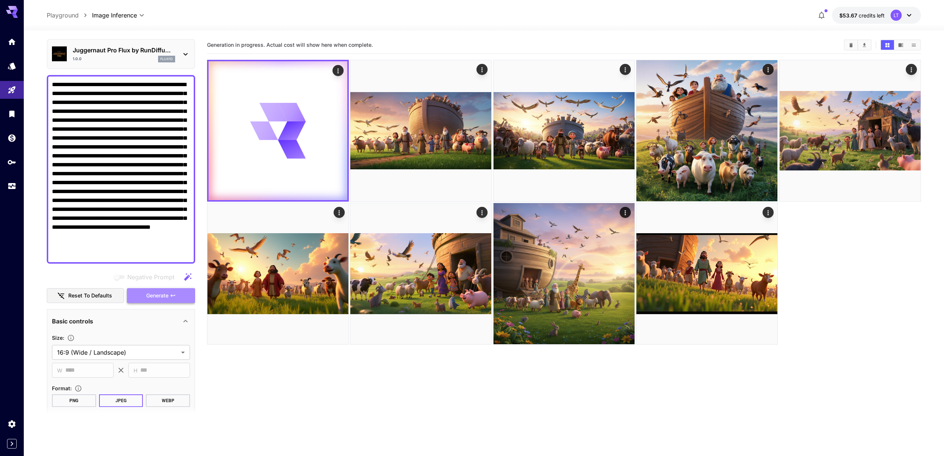
click at [148, 295] on span "Generate" at bounding box center [157, 295] width 22 height 9
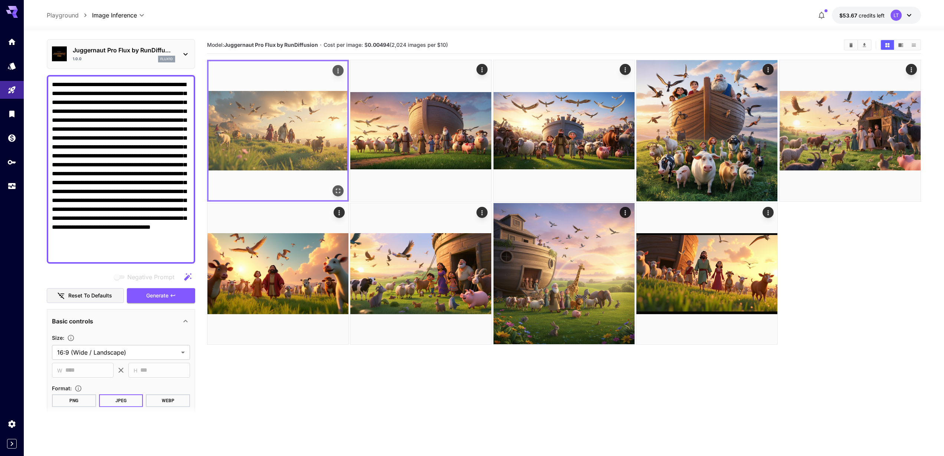
click at [295, 123] on img at bounding box center [278, 130] width 139 height 139
click at [248, 118] on img at bounding box center [278, 130] width 139 height 139
click at [340, 191] on icon "Open in fullscreen" at bounding box center [337, 190] width 7 height 7
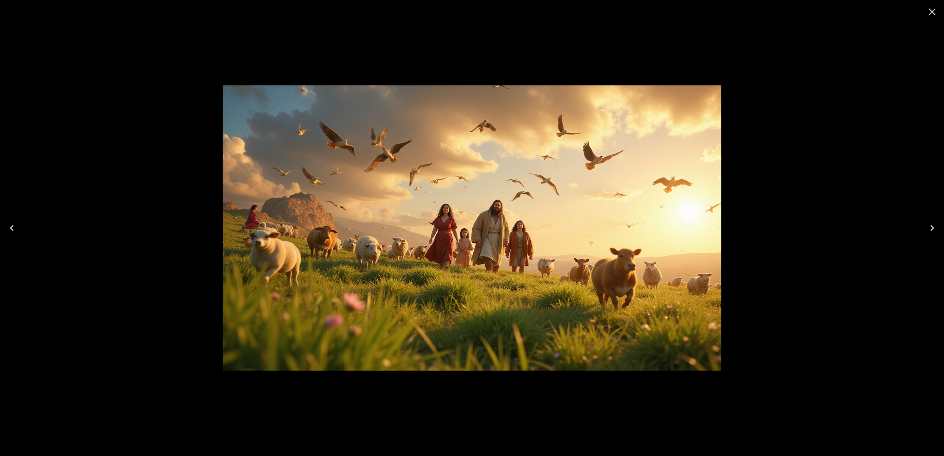
click at [927, 11] on icon "Close" at bounding box center [933, 12] width 12 height 12
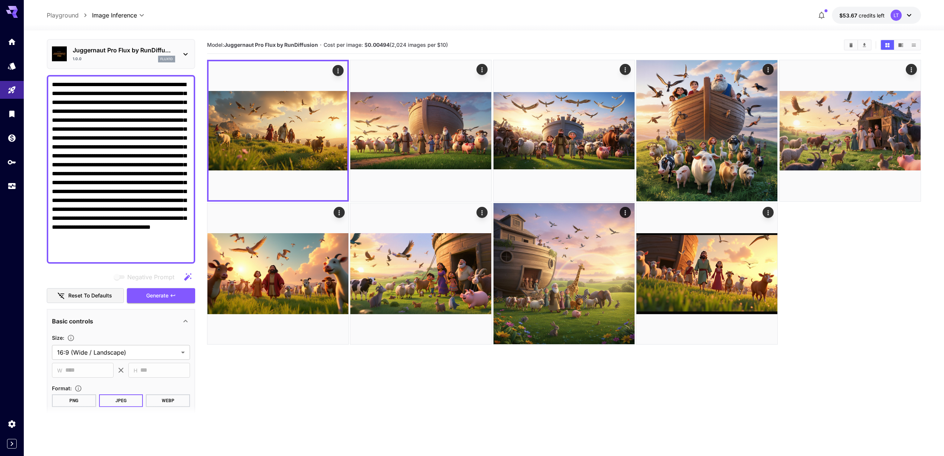
click at [127, 167] on textarea "**********" at bounding box center [121, 169] width 138 height 178
paste textarea "**********"
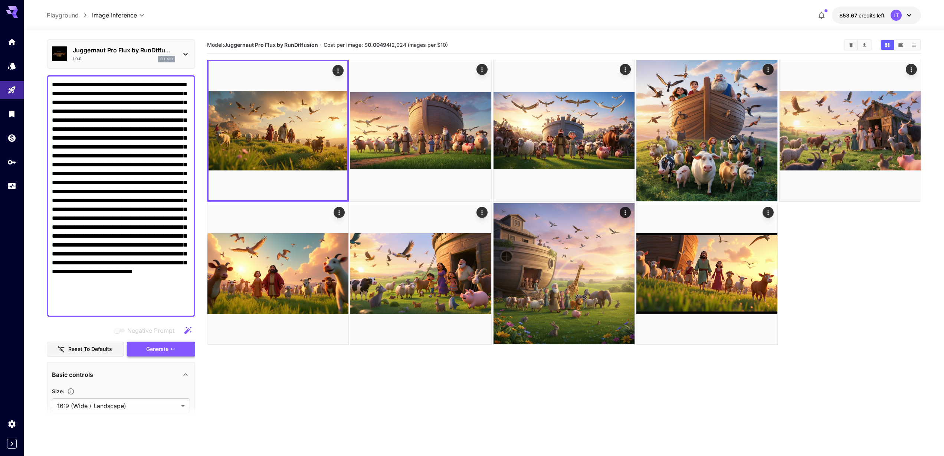
type textarea "**********"
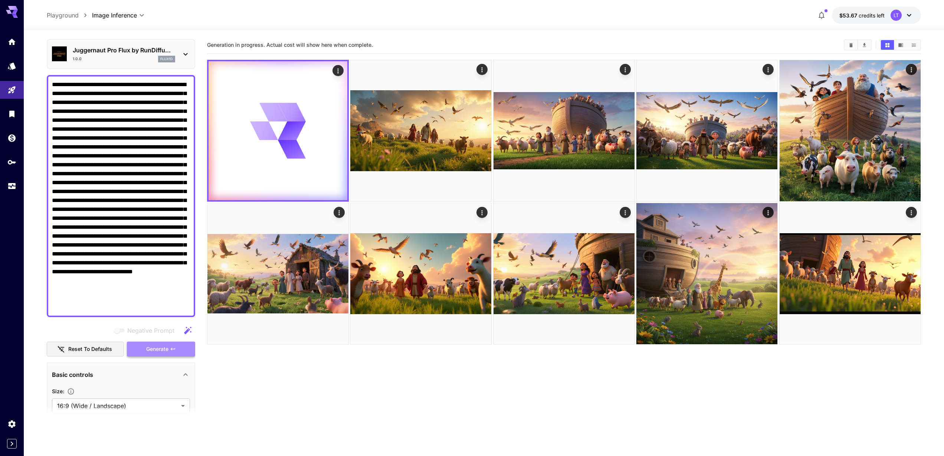
click at [152, 355] on button "Generate" at bounding box center [161, 349] width 68 height 15
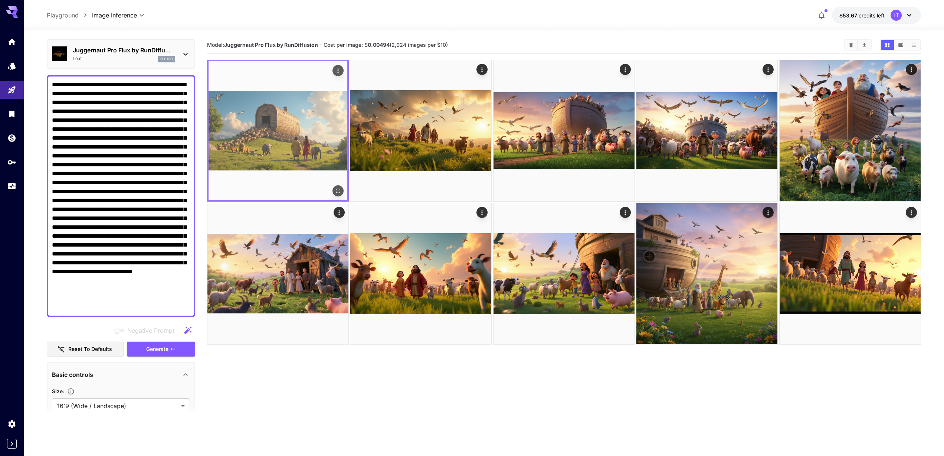
click at [281, 155] on img at bounding box center [278, 130] width 139 height 139
click at [340, 191] on icon "Open in fullscreen" at bounding box center [337, 190] width 7 height 7
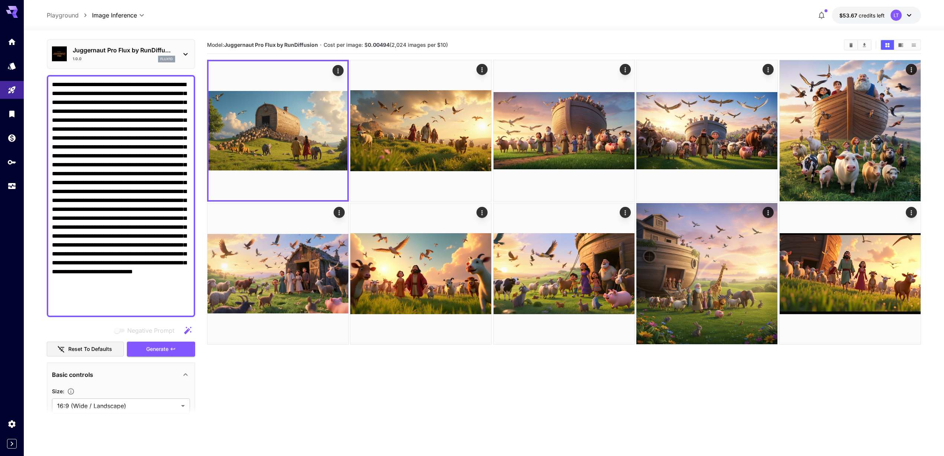
click at [140, 52] on p "Juggernaut Pro Flux by RunDiffu..." at bounding box center [124, 50] width 102 height 9
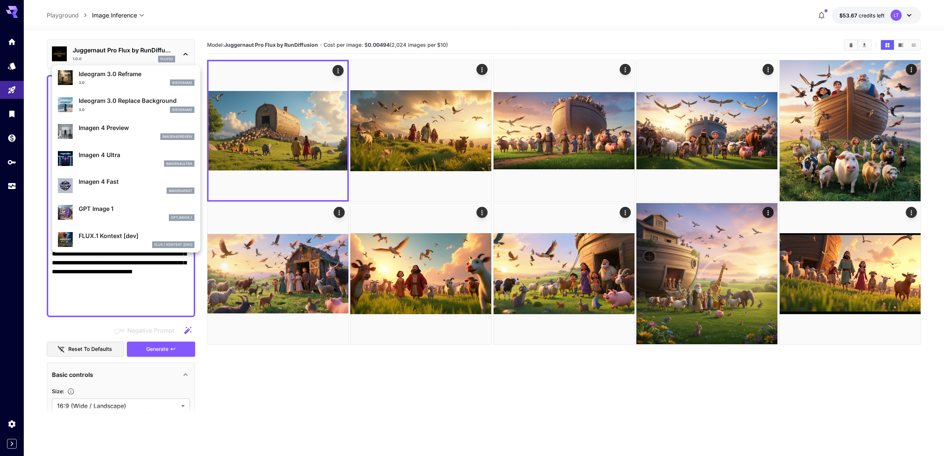
scroll to position [301, 0]
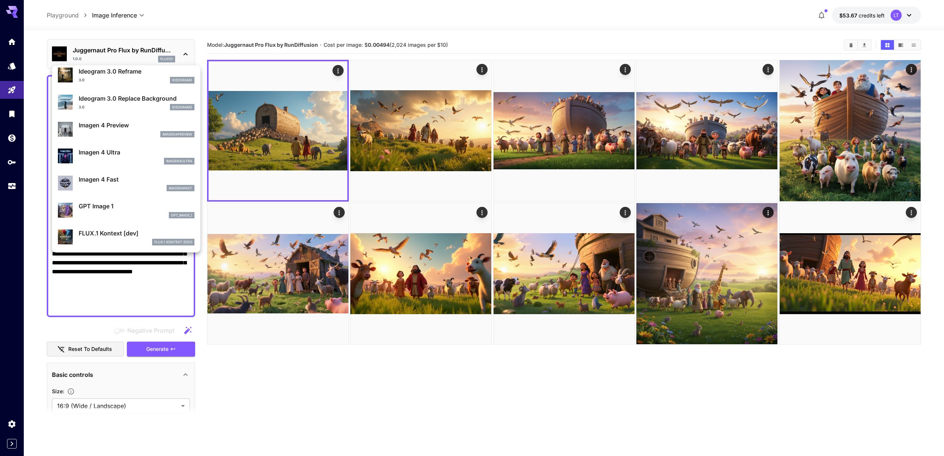
click at [114, 205] on p "GPT Image 1" at bounding box center [137, 206] width 116 height 9
type input "**********"
type input "****"
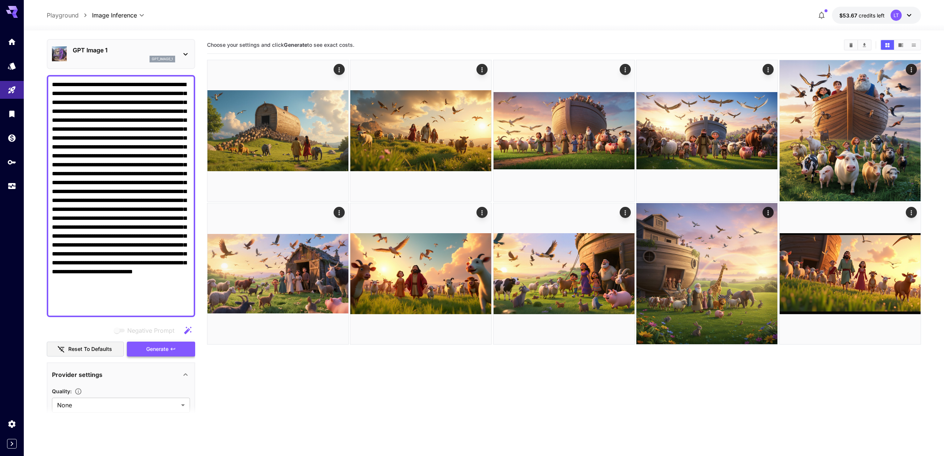
click at [148, 347] on span "Generate" at bounding box center [157, 348] width 22 height 9
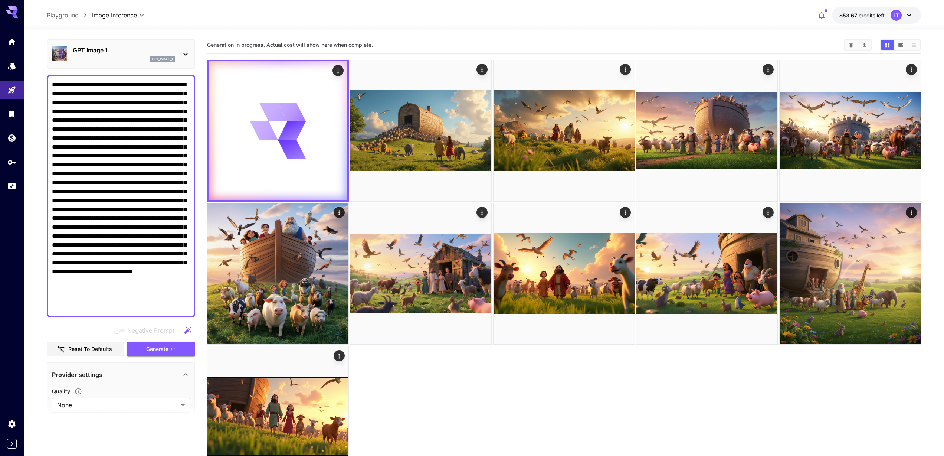
click at [107, 55] on div "GPT Image 1 gpt_image_1" at bounding box center [124, 54] width 102 height 17
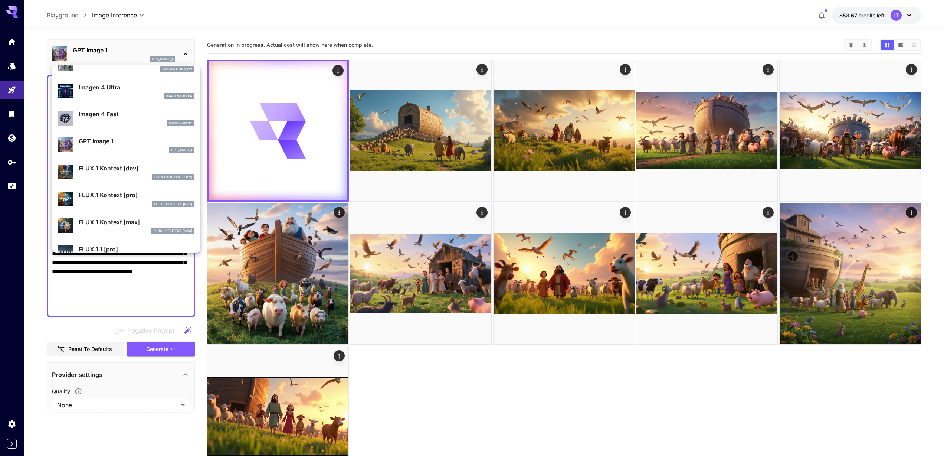
scroll to position [368, 0]
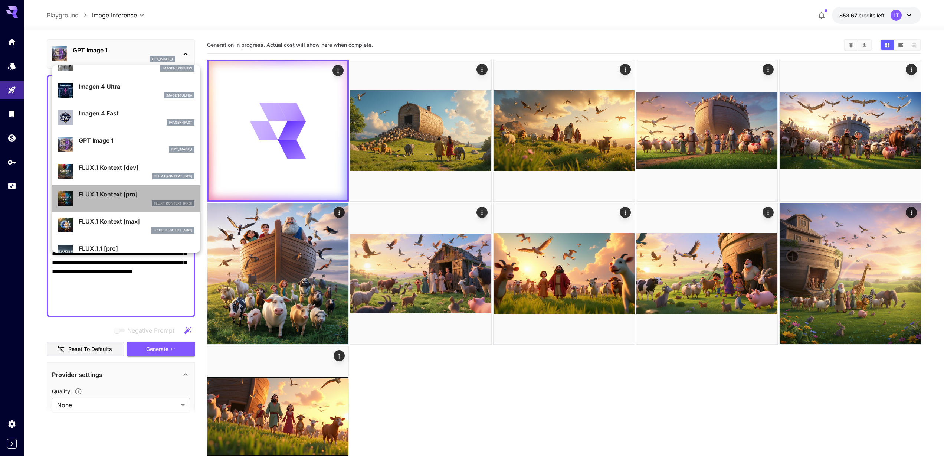
click at [122, 196] on p "FLUX.1 Kontext [pro]" at bounding box center [137, 194] width 116 height 9
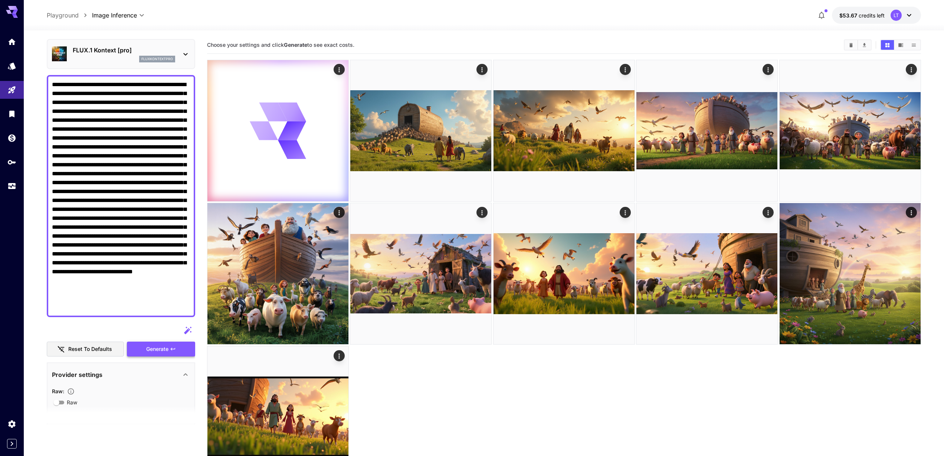
click at [159, 354] on button "Generate" at bounding box center [161, 349] width 68 height 15
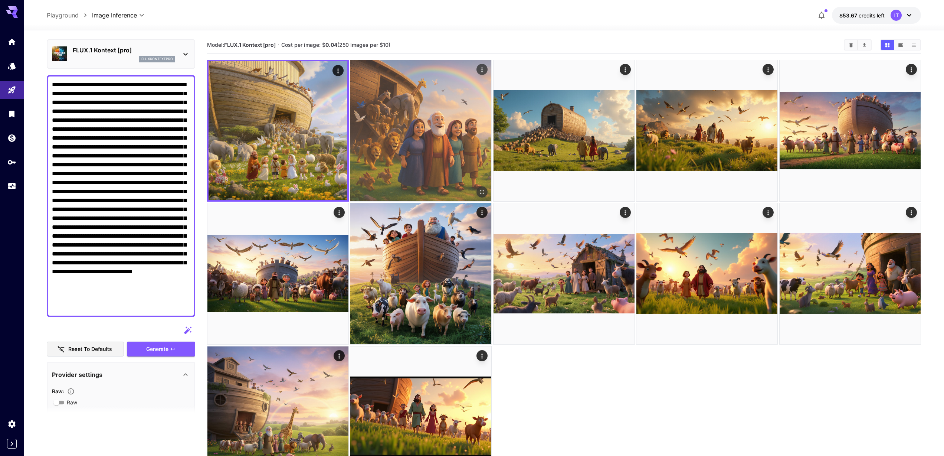
click at [417, 137] on img at bounding box center [420, 130] width 141 height 141
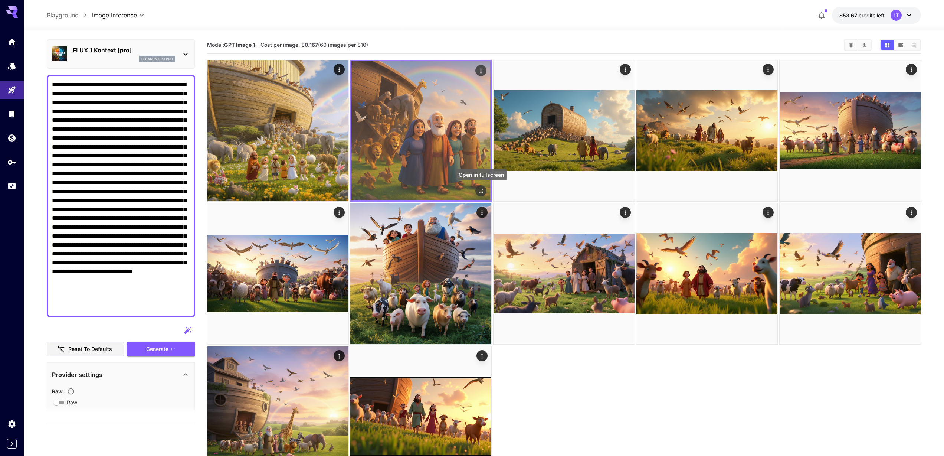
click at [480, 192] on icon "Open in fullscreen" at bounding box center [481, 190] width 7 height 7
click at [442, 161] on img at bounding box center [421, 130] width 139 height 139
click at [481, 68] on icon "Actions" at bounding box center [481, 70] width 1 height 5
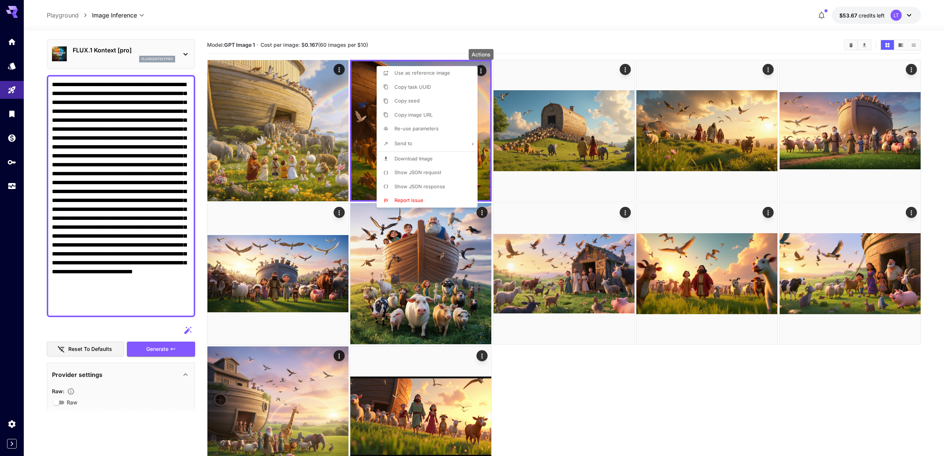
click at [432, 114] on span "Copy image URL" at bounding box center [414, 115] width 38 height 6
click at [365, 133] on div at bounding box center [472, 228] width 944 height 456
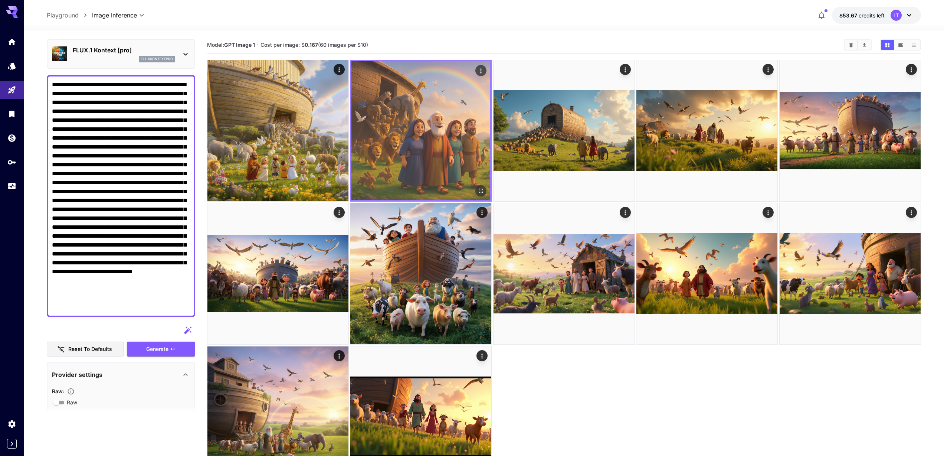
click at [366, 133] on img at bounding box center [421, 130] width 139 height 139
click at [480, 189] on icon "Open in fullscreen" at bounding box center [481, 190] width 7 height 7
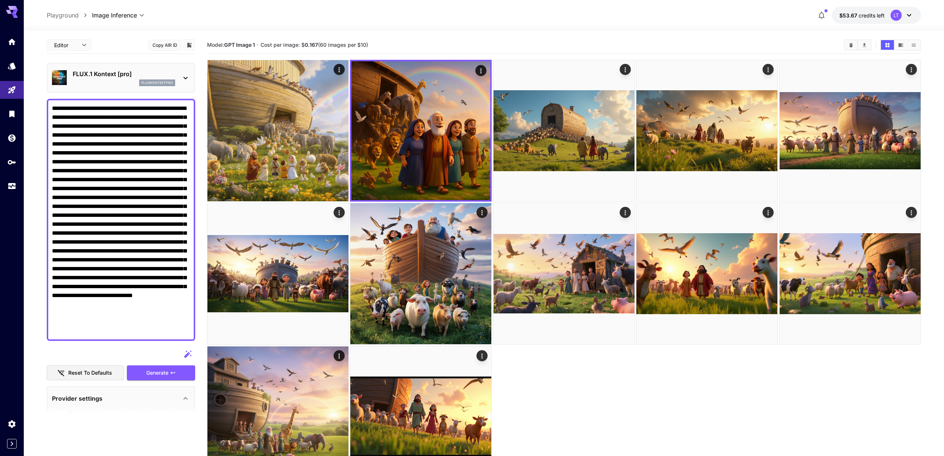
scroll to position [24, 0]
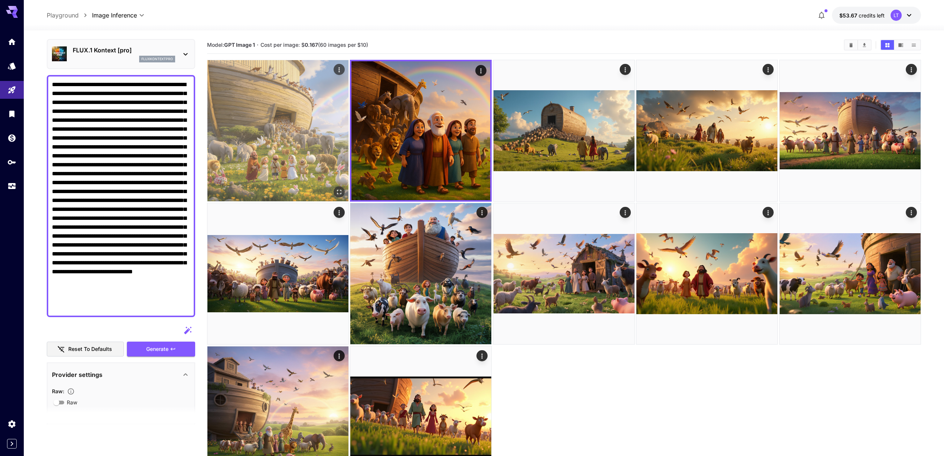
click at [276, 149] on img at bounding box center [278, 130] width 141 height 141
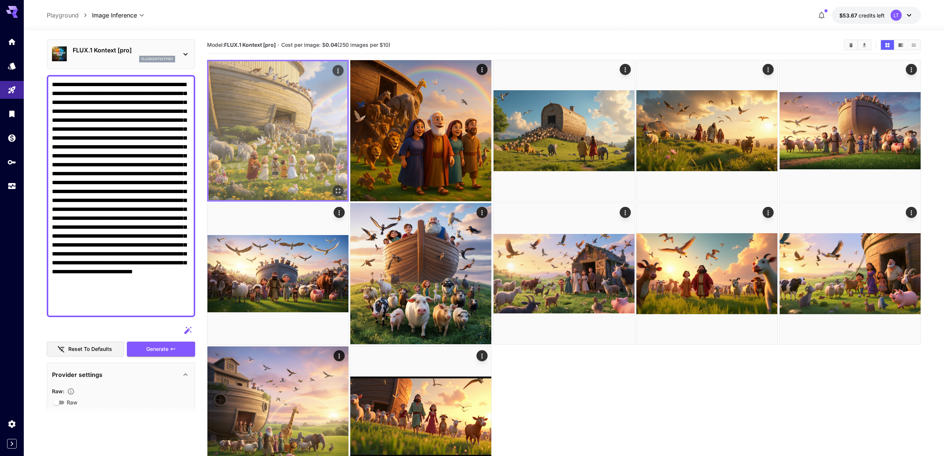
click at [276, 149] on img at bounding box center [278, 130] width 139 height 139
click at [341, 187] on icon "Open in fullscreen" at bounding box center [337, 190] width 7 height 7
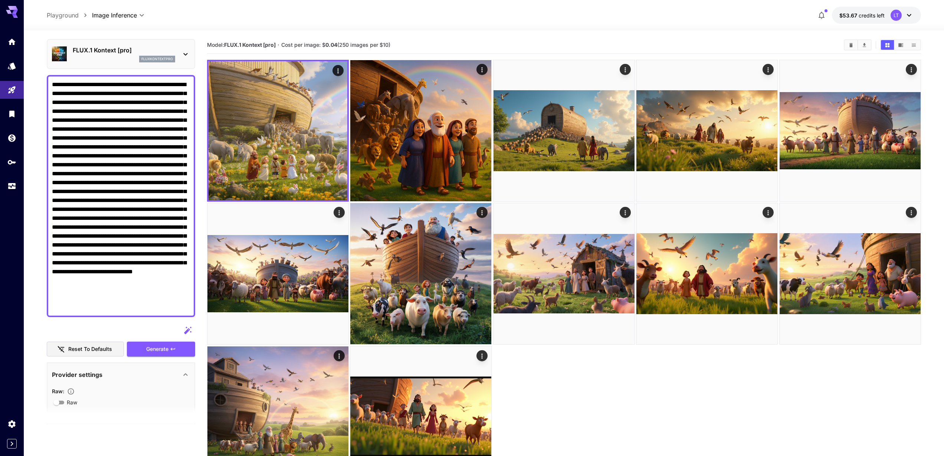
click at [118, 52] on p "FLUX.1 Kontext [pro]" at bounding box center [124, 50] width 102 height 9
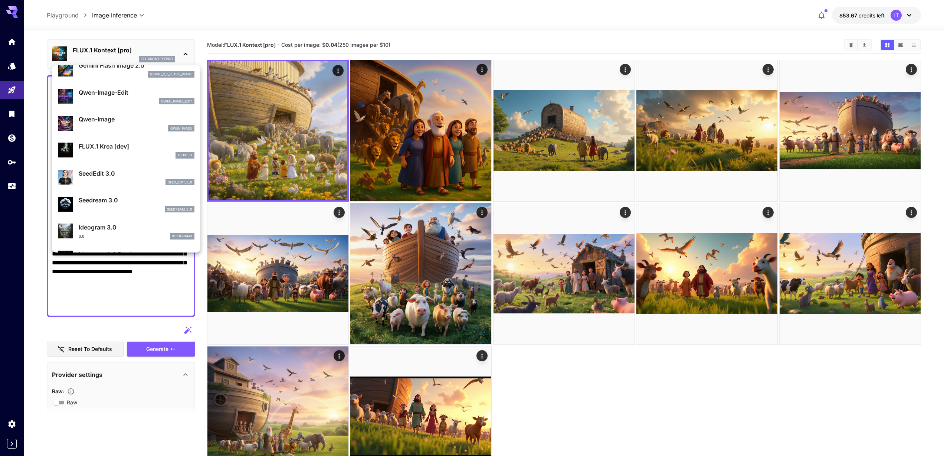
scroll to position [0, 0]
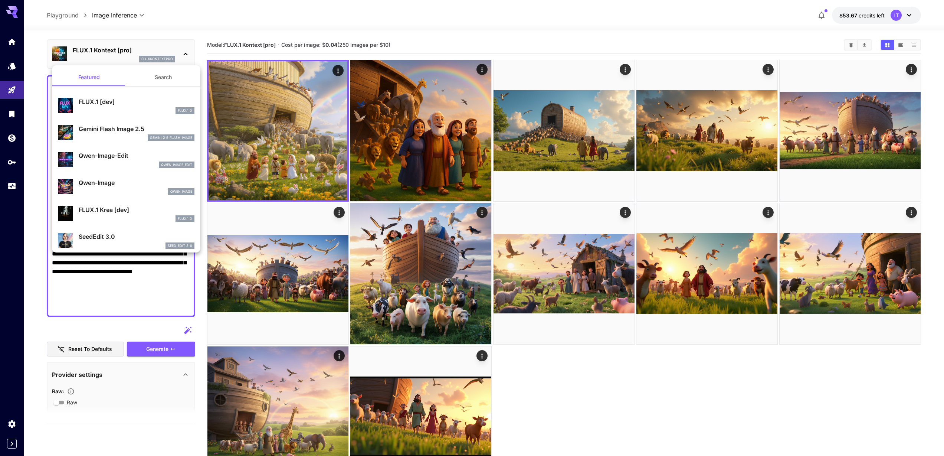
click at [119, 105] on p "FLUX.1 [dev]" at bounding box center [137, 101] width 116 height 9
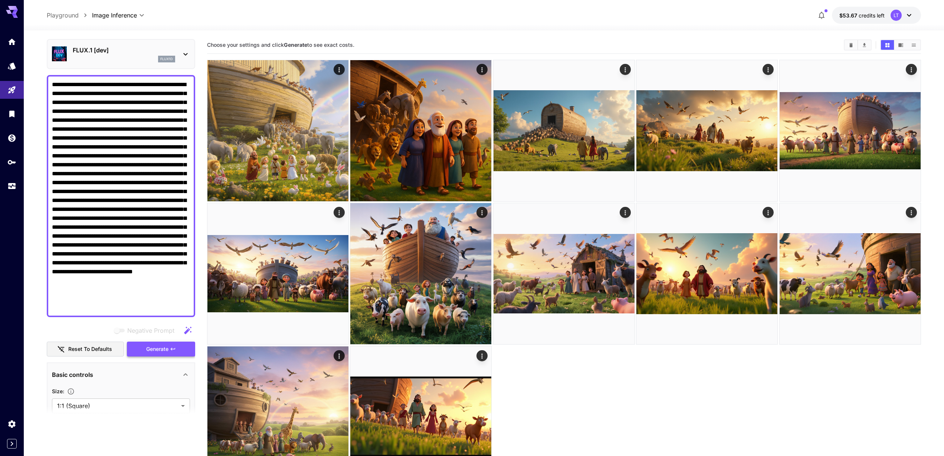
click at [165, 354] on button "Generate" at bounding box center [161, 349] width 68 height 15
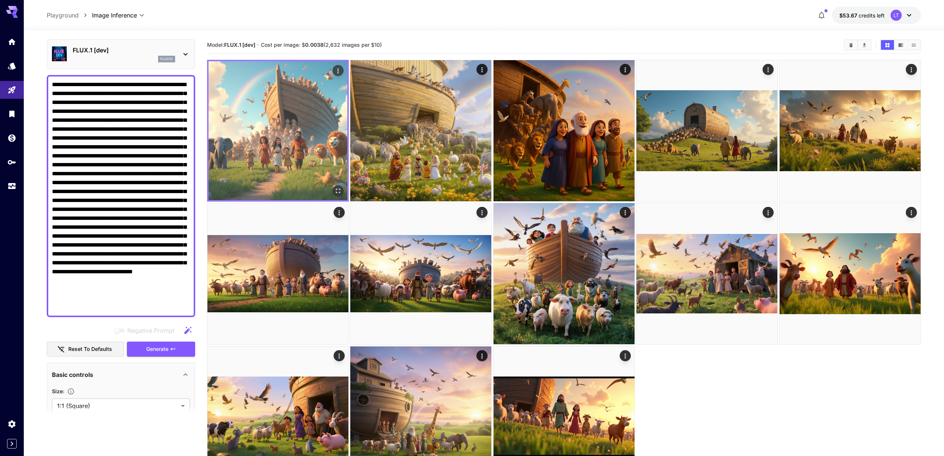
click at [292, 108] on img at bounding box center [278, 130] width 139 height 139
click at [338, 190] on icon "Open in fullscreen" at bounding box center [337, 190] width 7 height 7
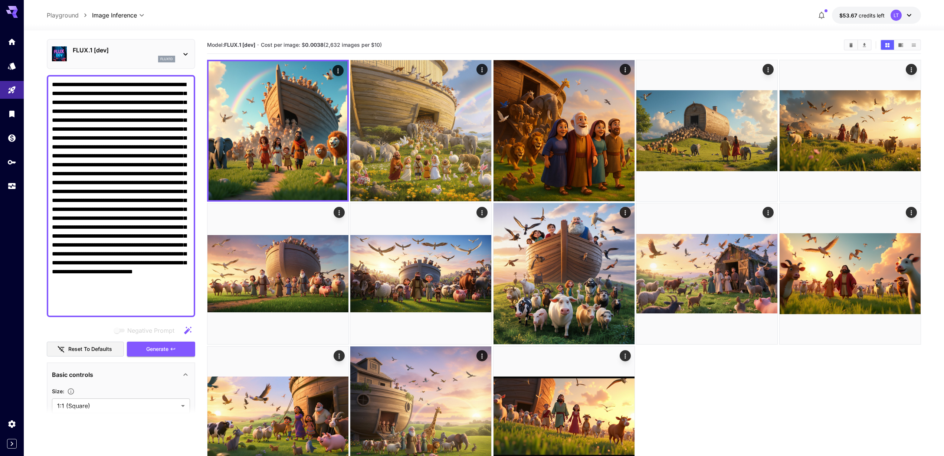
click at [91, 407] on section at bounding box center [121, 414] width 148 height 19
click at [95, 404] on body "**********" at bounding box center [472, 257] width 944 height 515
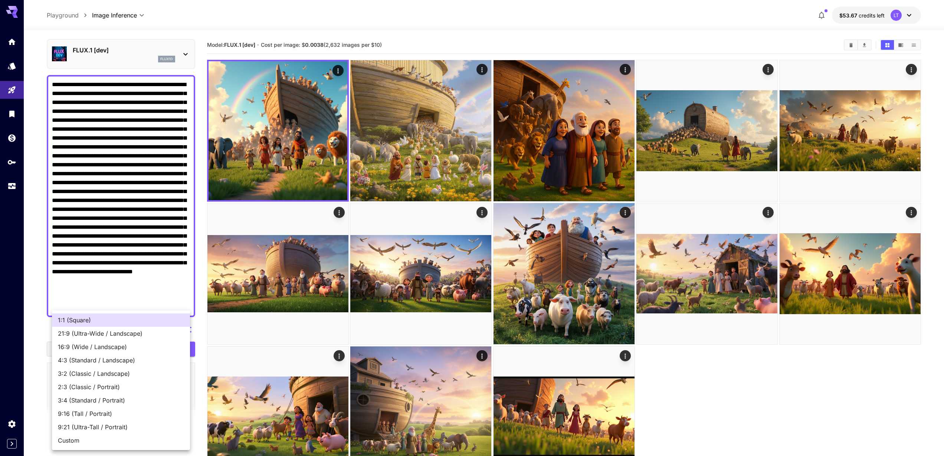
click at [108, 347] on span "16:9 (Wide / Landscape)" at bounding box center [121, 346] width 126 height 9
type input "**********"
type input "****"
type input "***"
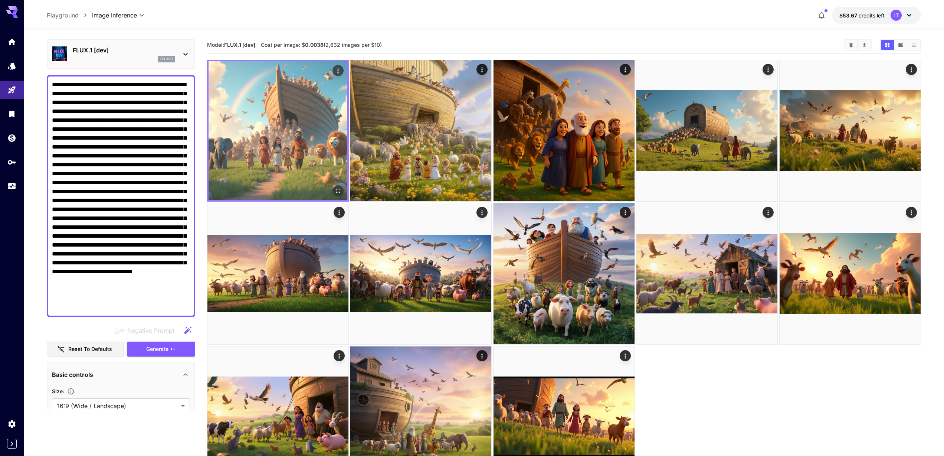
click at [282, 151] on img at bounding box center [278, 130] width 139 height 139
click at [340, 191] on icon "Open in fullscreen" at bounding box center [337, 190] width 7 height 7
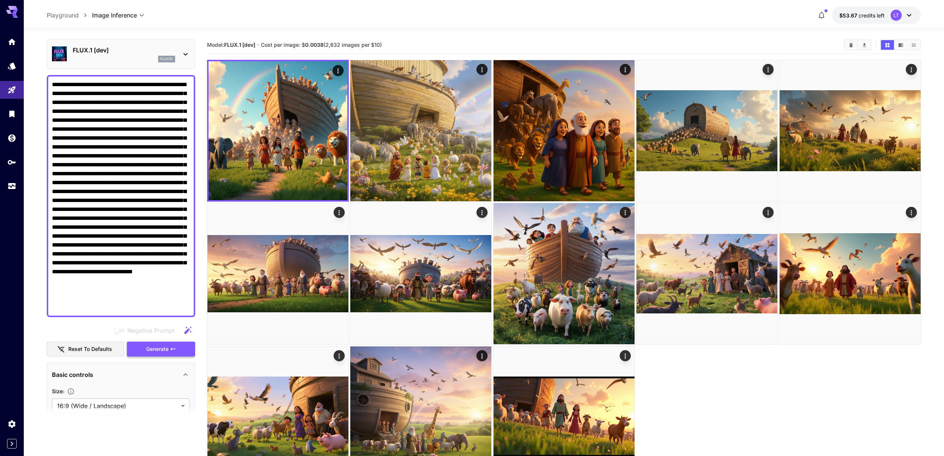
click at [160, 353] on span "Generate" at bounding box center [157, 348] width 22 height 9
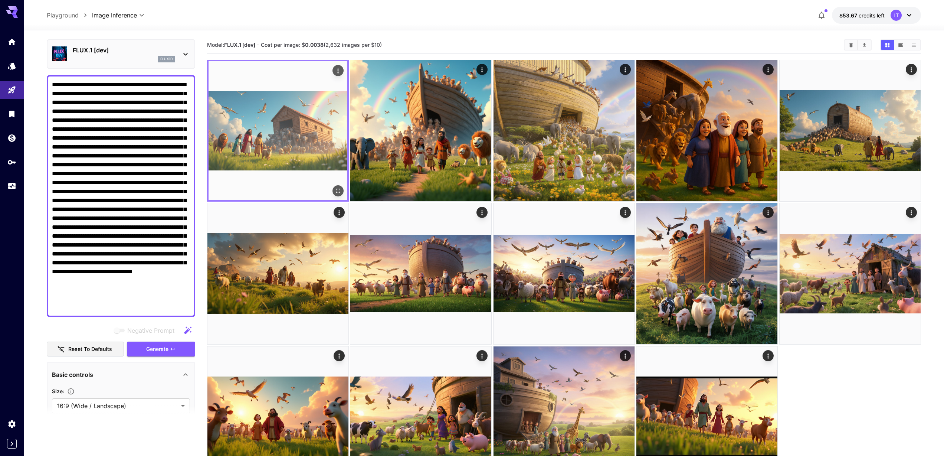
click at [295, 149] on img at bounding box center [278, 130] width 139 height 139
click at [334, 190] on icon "Open in fullscreen" at bounding box center [337, 190] width 7 height 7
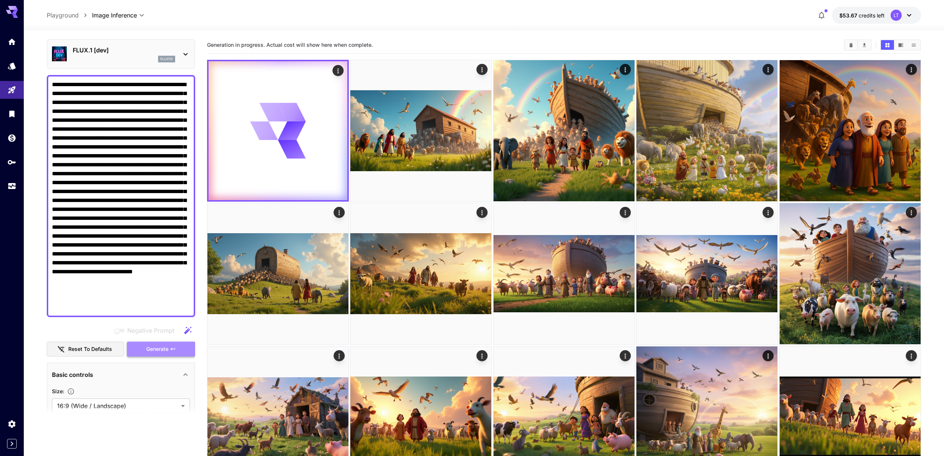
click at [155, 352] on span "Generate" at bounding box center [157, 348] width 22 height 9
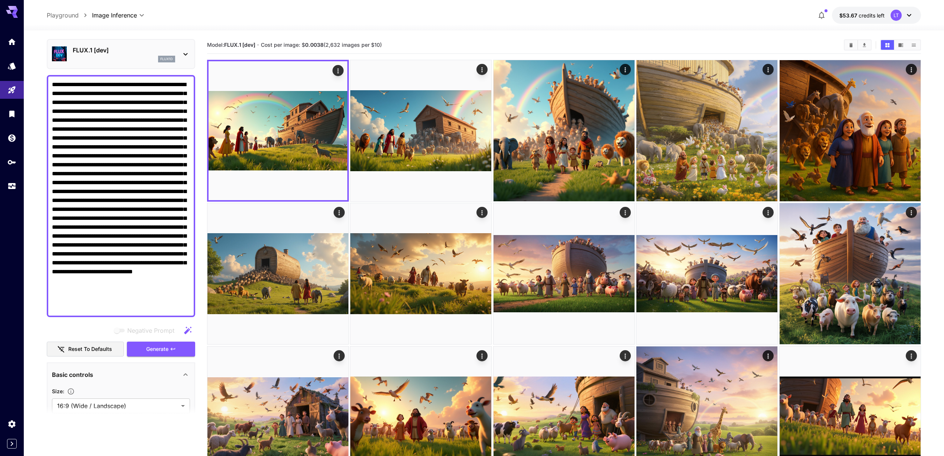
click at [292, 120] on img at bounding box center [278, 130] width 139 height 139
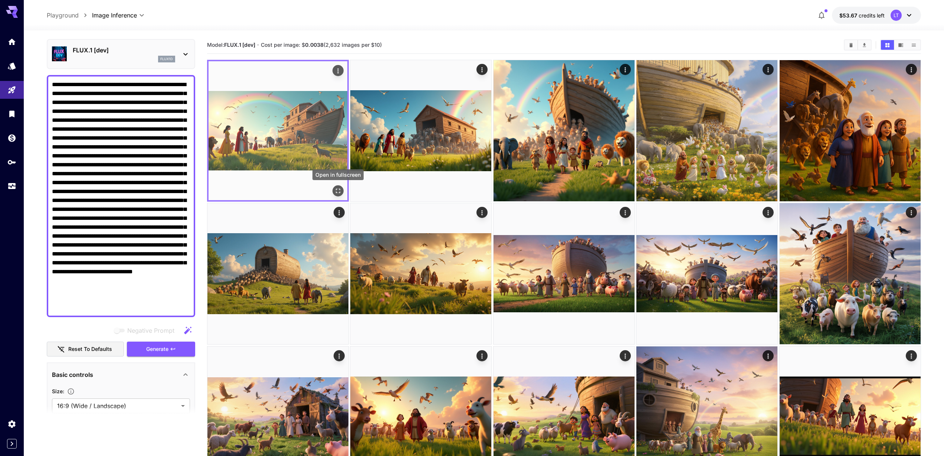
click at [338, 189] on icon "Open in fullscreen" at bounding box center [337, 190] width 7 height 7
click at [339, 71] on icon "Actions" at bounding box center [338, 70] width 1 height 5
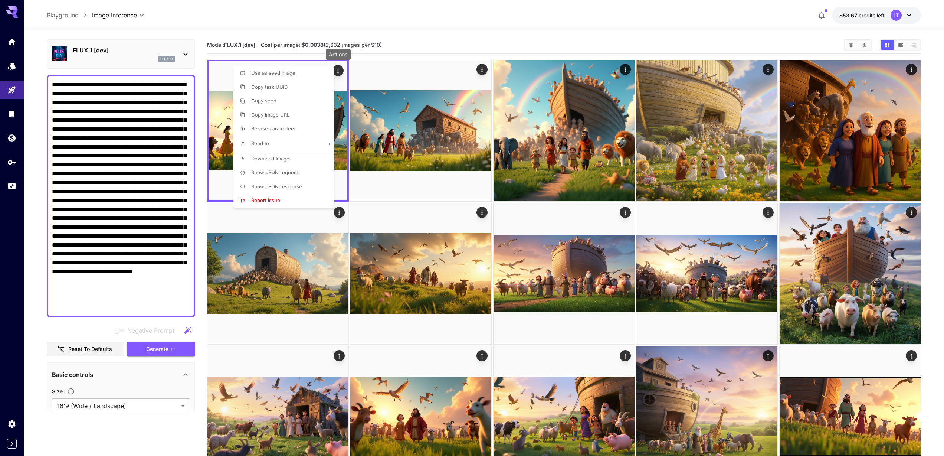
click at [276, 114] on span "Copy image URL" at bounding box center [270, 115] width 38 height 6
